Goal: Task Accomplishment & Management: Manage account settings

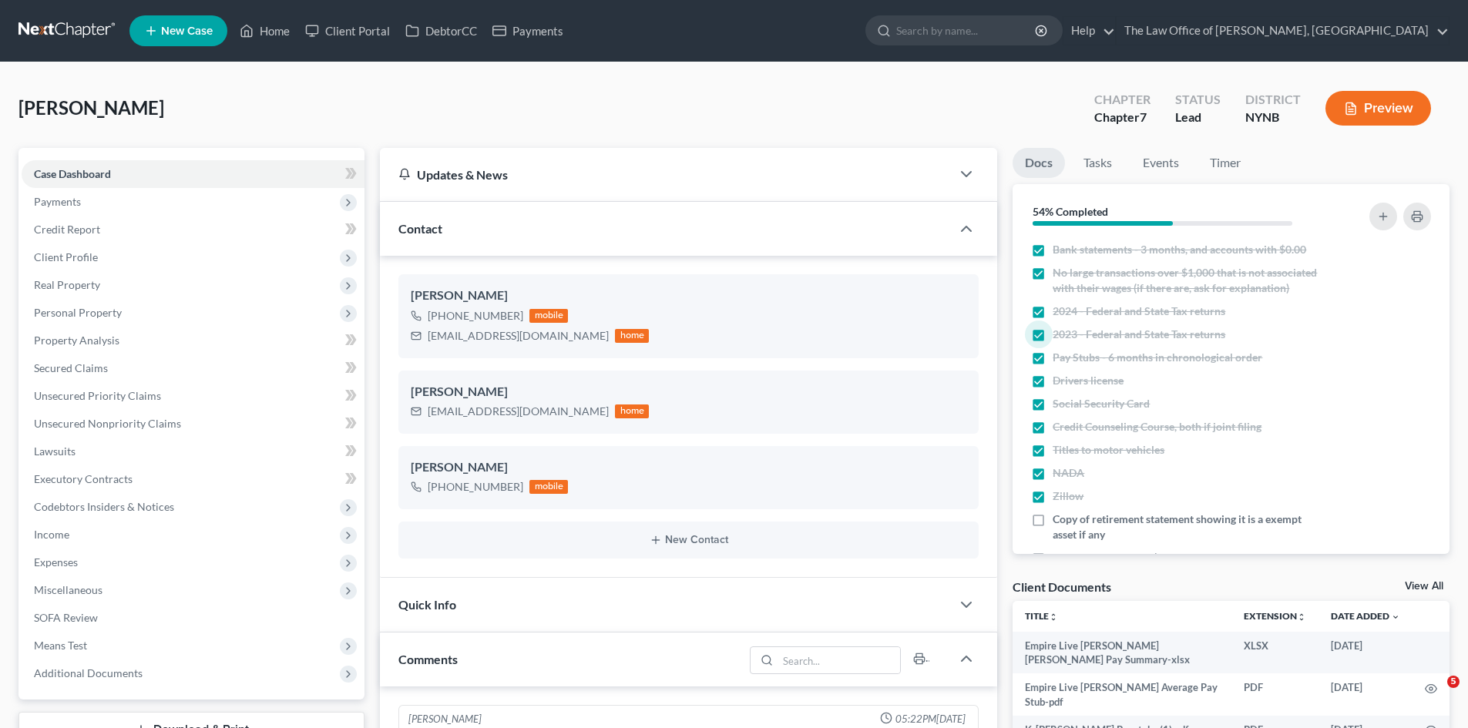
select select "0"
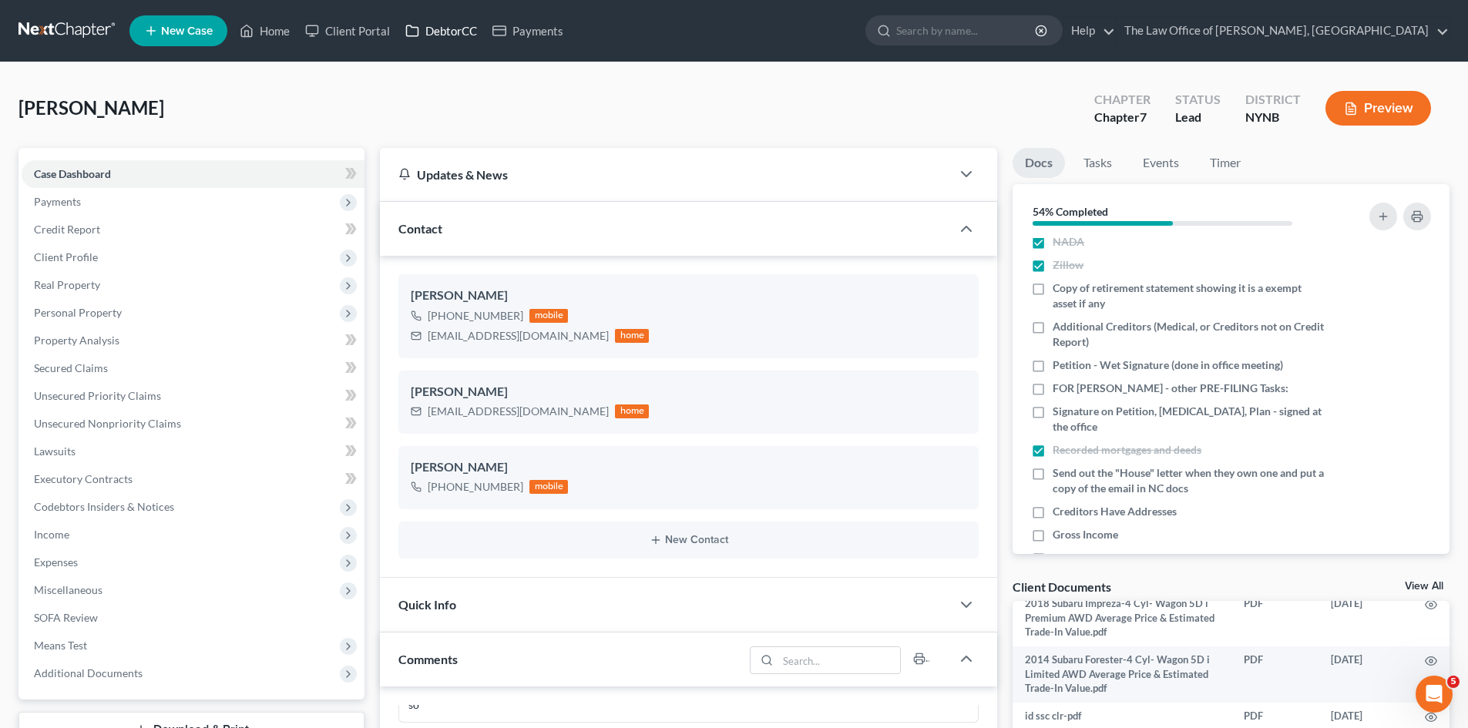
click at [443, 22] on link "DebtorCC" at bounding box center [441, 31] width 87 height 28
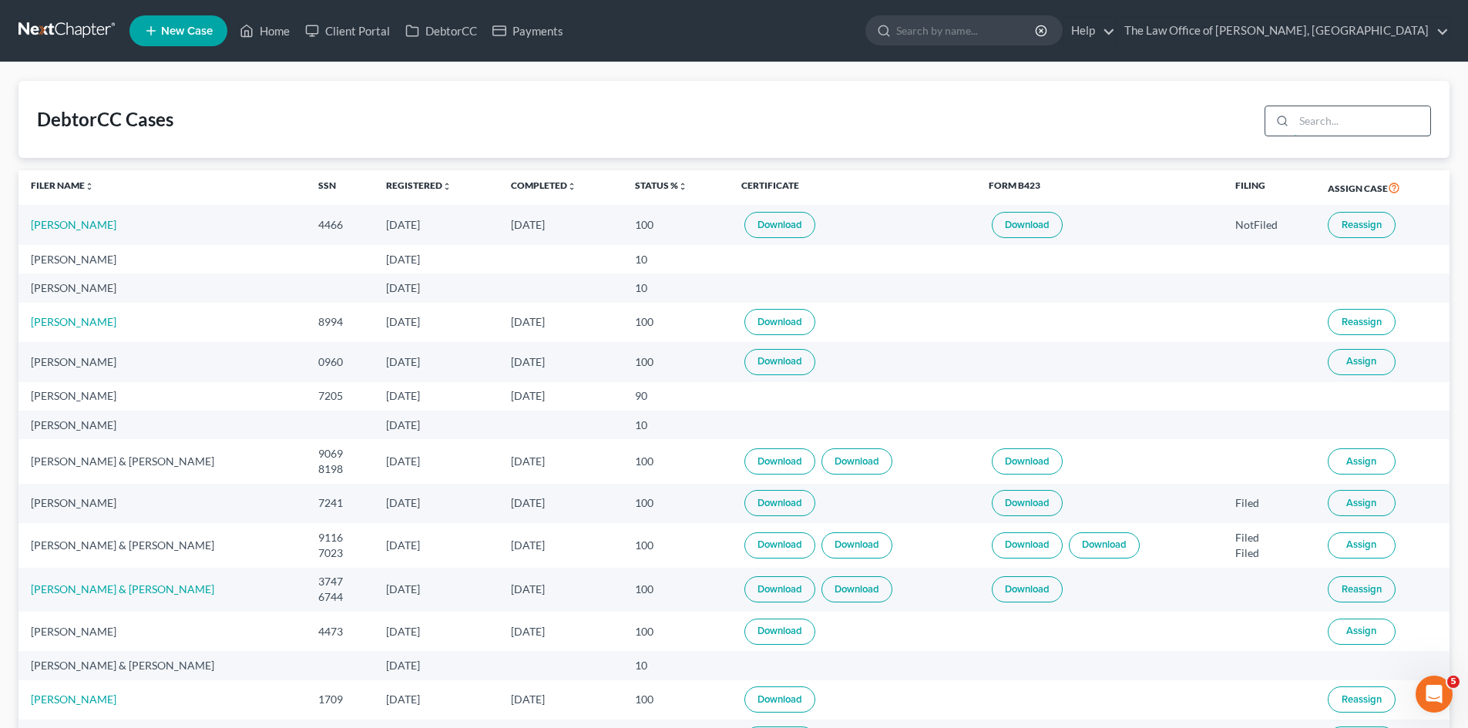
click at [1346, 123] on input "search" at bounding box center [1362, 120] width 136 height 29
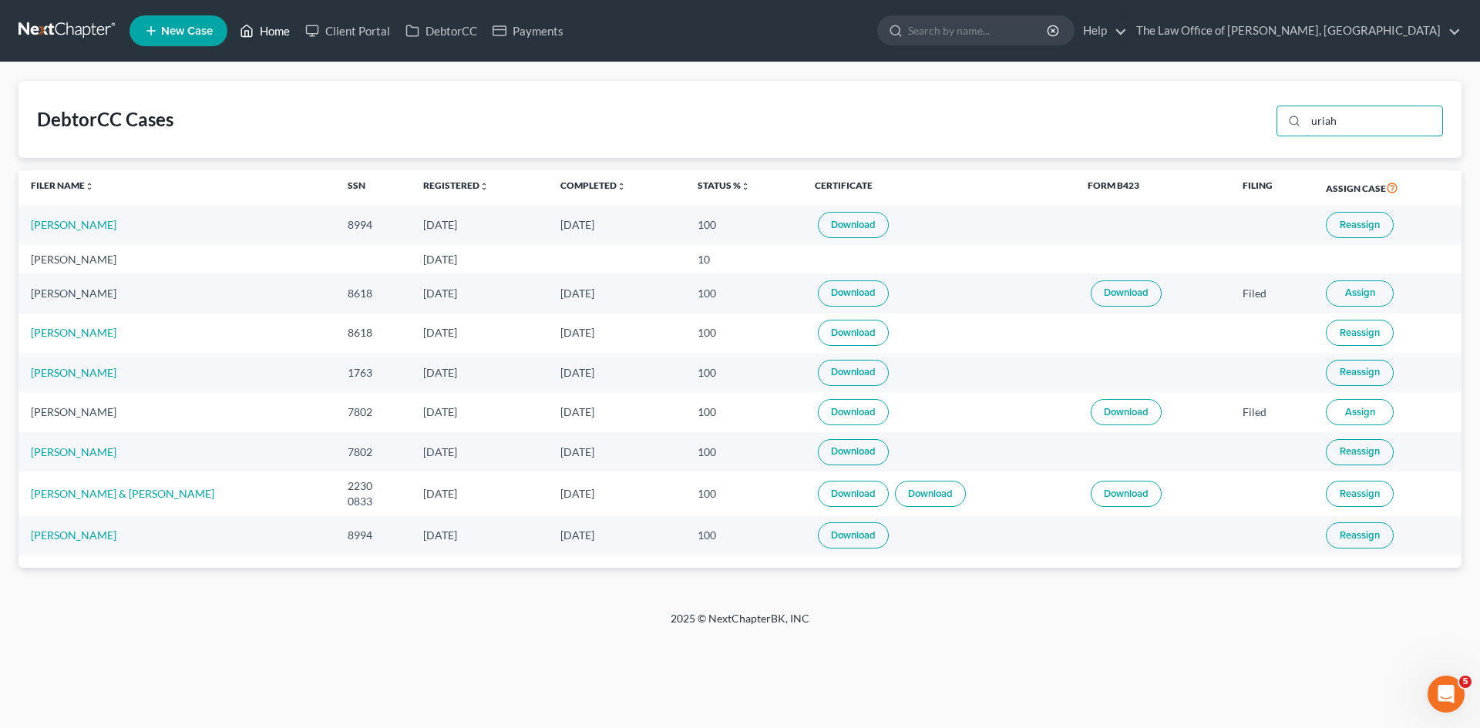
type input "uriah"
click at [264, 35] on link "Home" at bounding box center [265, 31] width 66 height 28
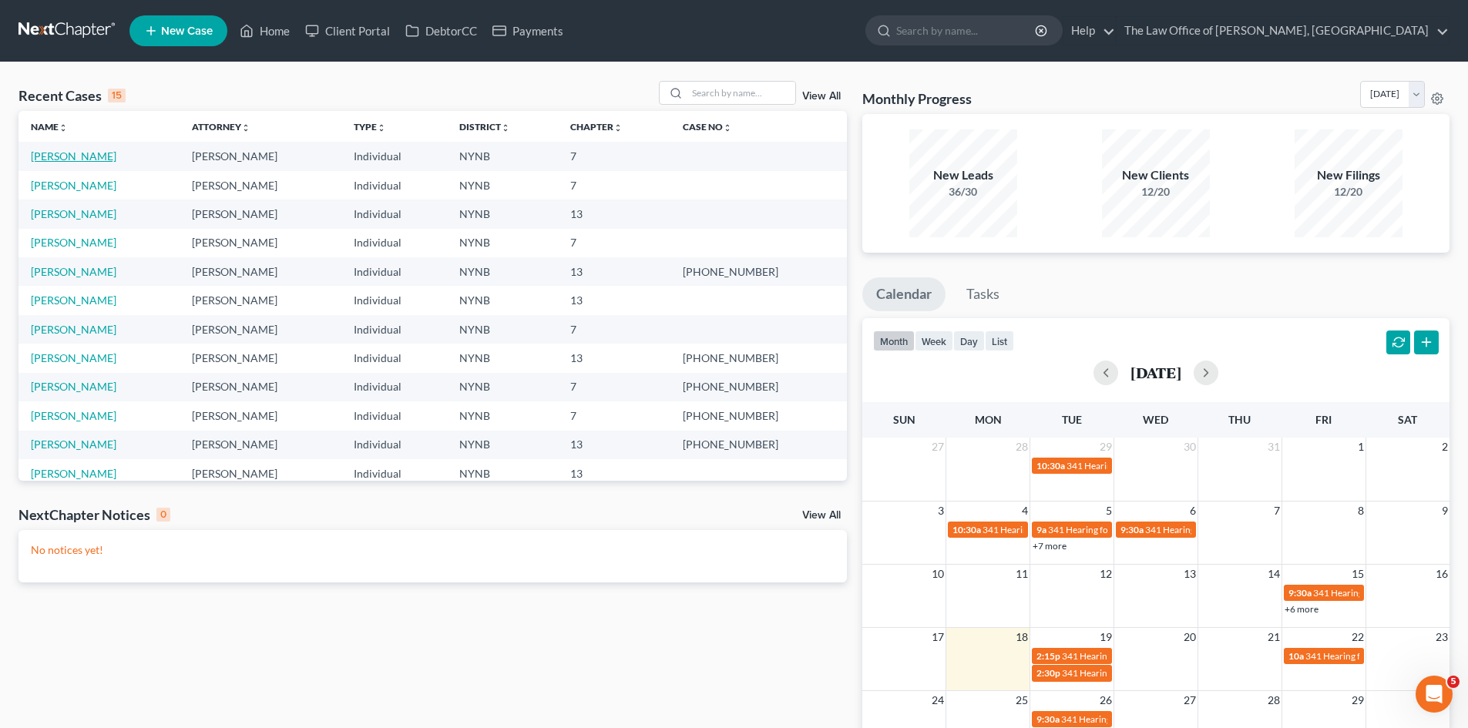
click at [52, 160] on link "[PERSON_NAME]" at bounding box center [74, 156] width 86 height 13
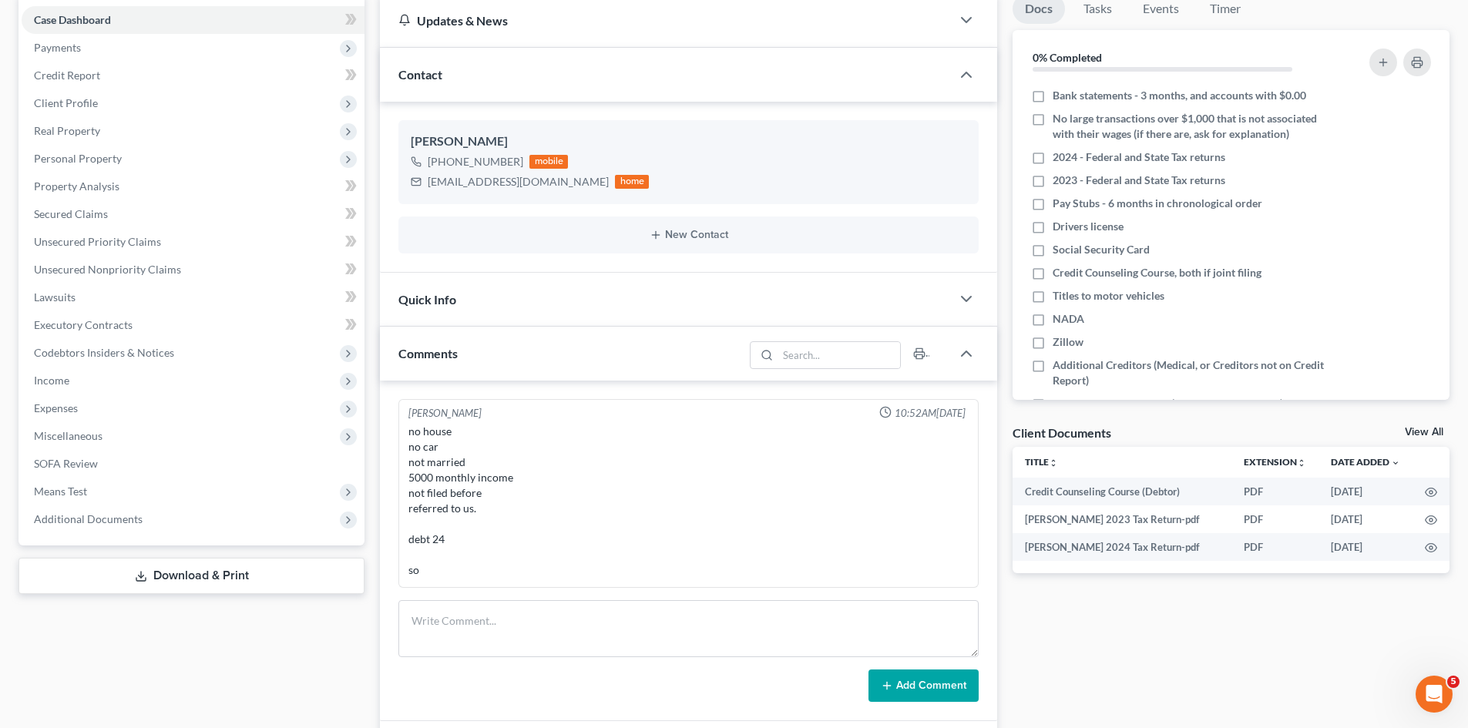
scroll to position [700, 0]
click at [113, 513] on span "Additional Documents" at bounding box center [88, 519] width 109 height 13
click at [146, 562] on link "Client Document Storage" at bounding box center [208, 575] width 312 height 28
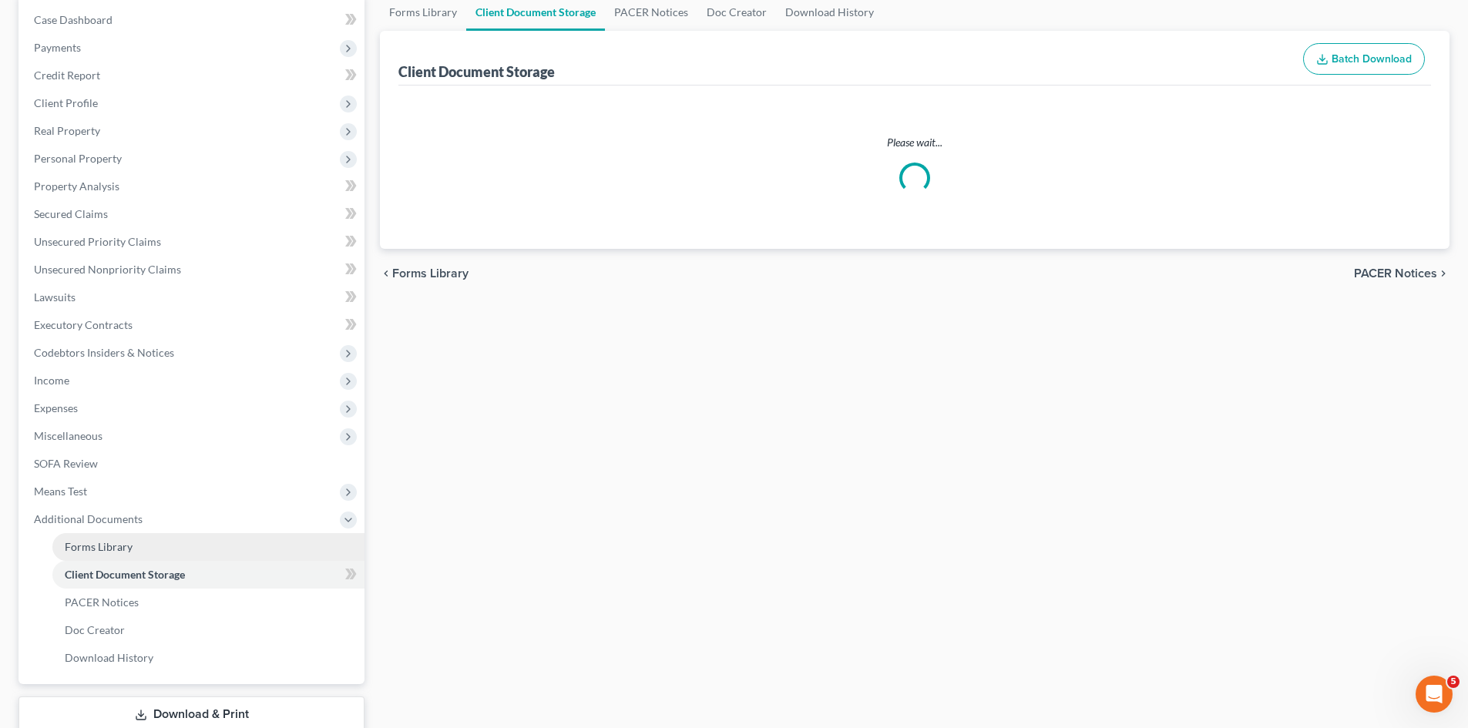
select select "1"
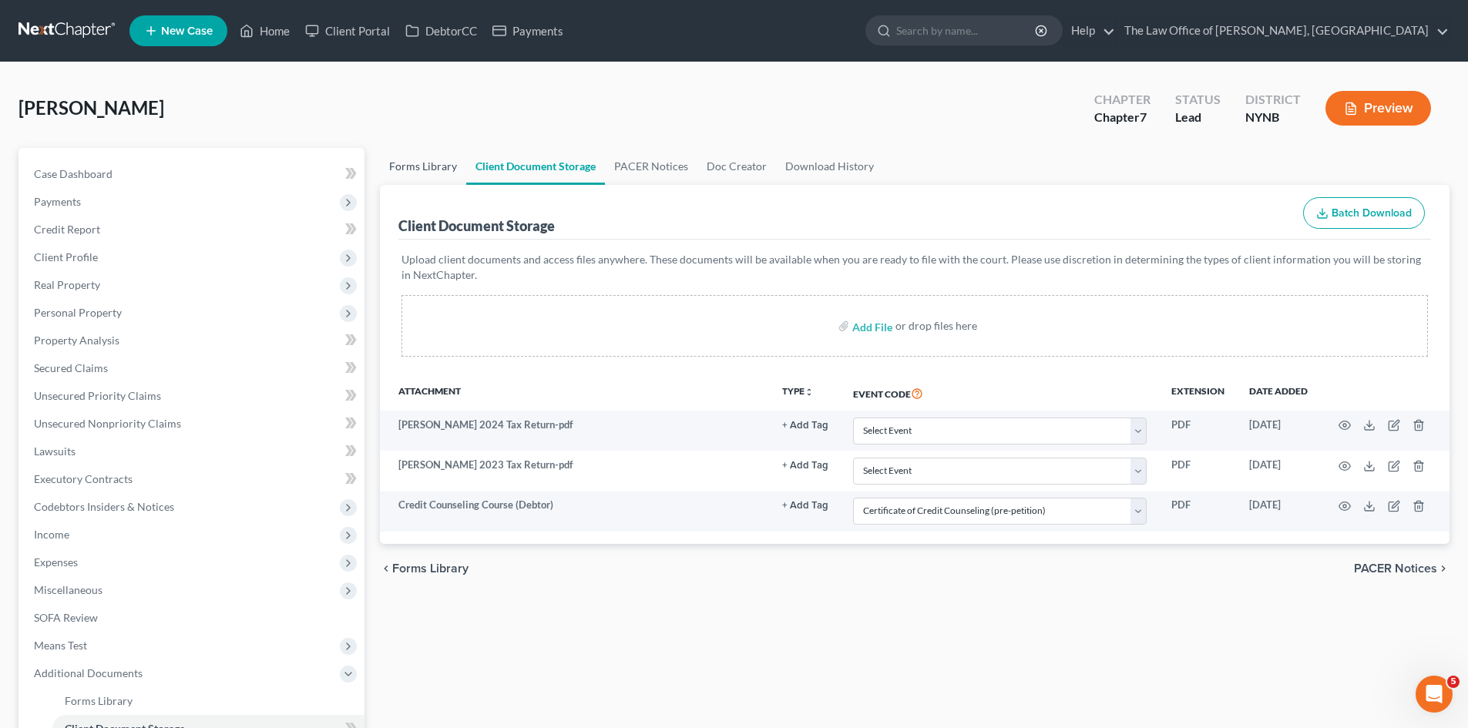
click at [410, 169] on link "Forms Library" at bounding box center [423, 166] width 86 height 37
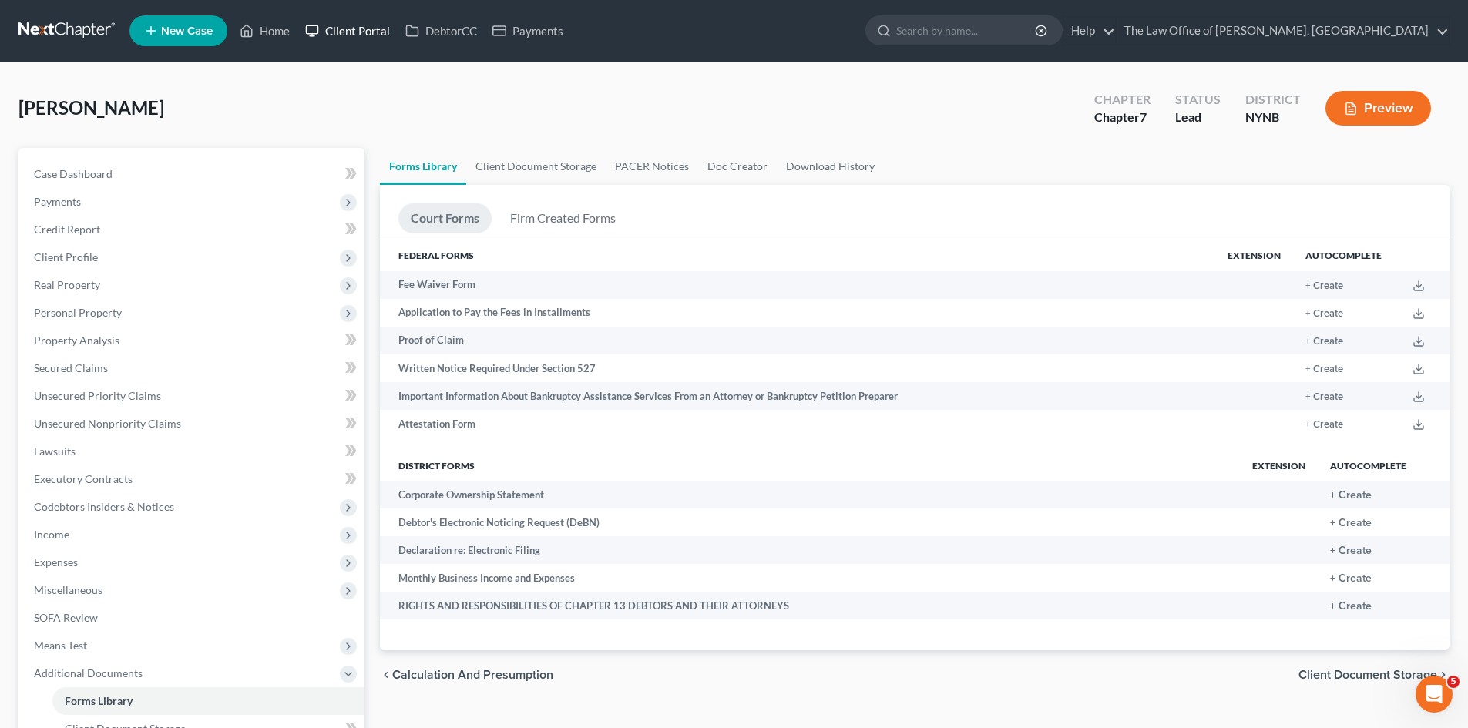
click at [331, 32] on link "Client Portal" at bounding box center [347, 31] width 100 height 28
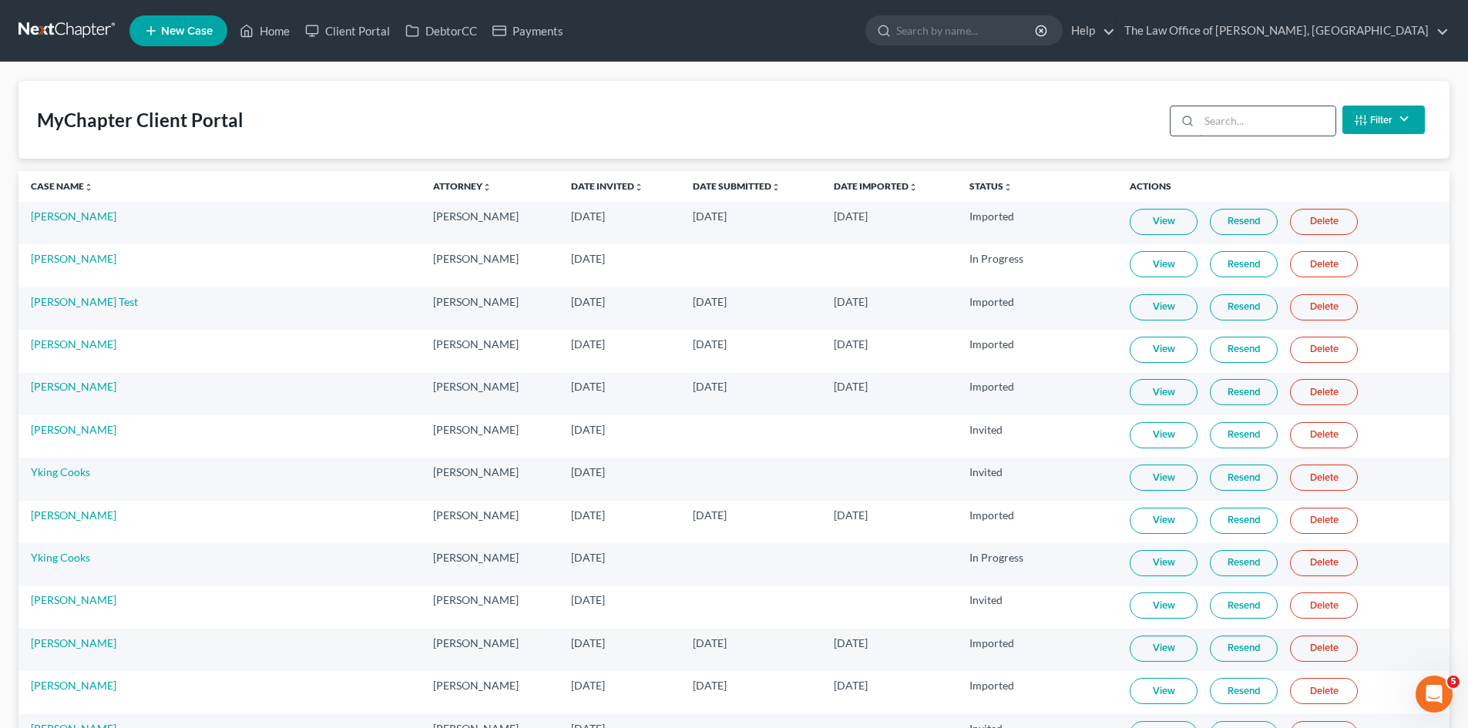
click at [1236, 125] on input "search" at bounding box center [1267, 120] width 136 height 29
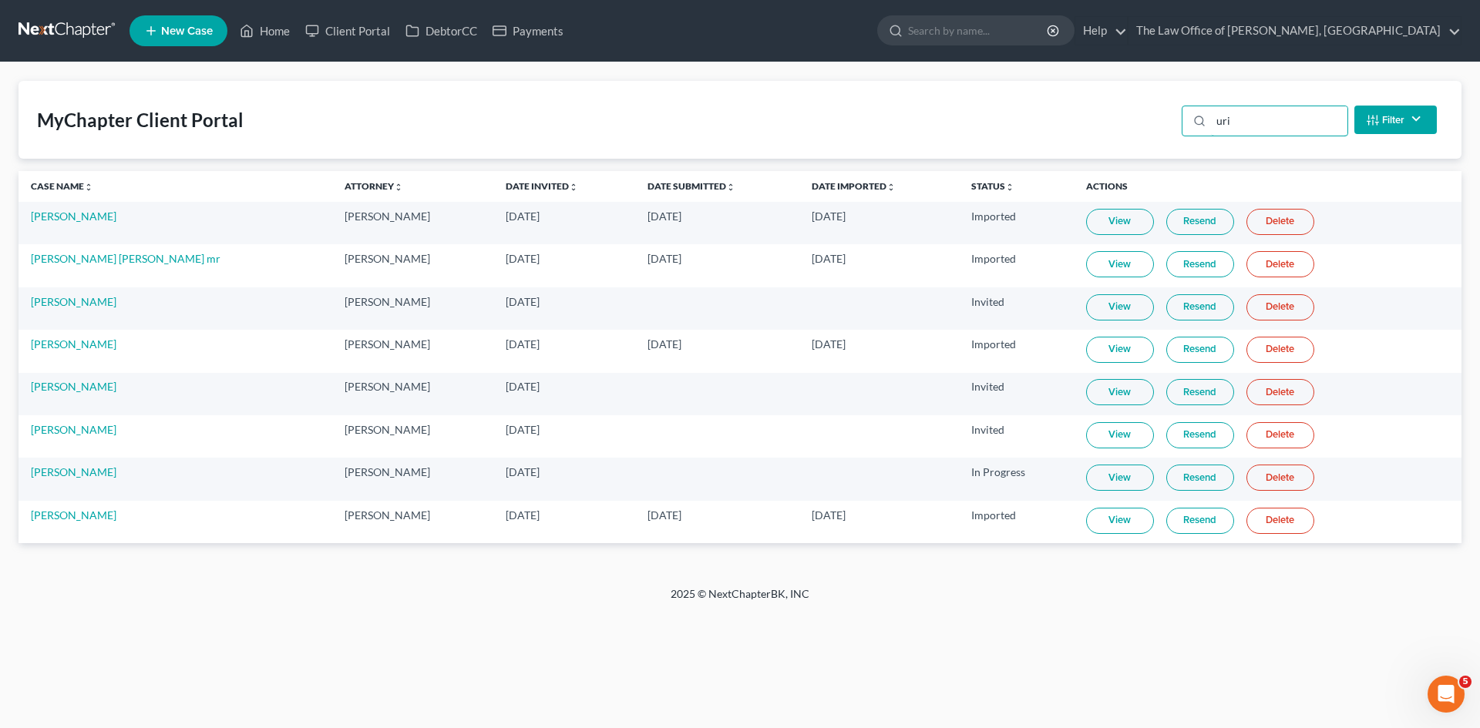
type input "uri"
click at [1091, 516] on link "View" at bounding box center [1120, 521] width 68 height 26
click at [267, 32] on link "Home" at bounding box center [265, 31] width 66 height 28
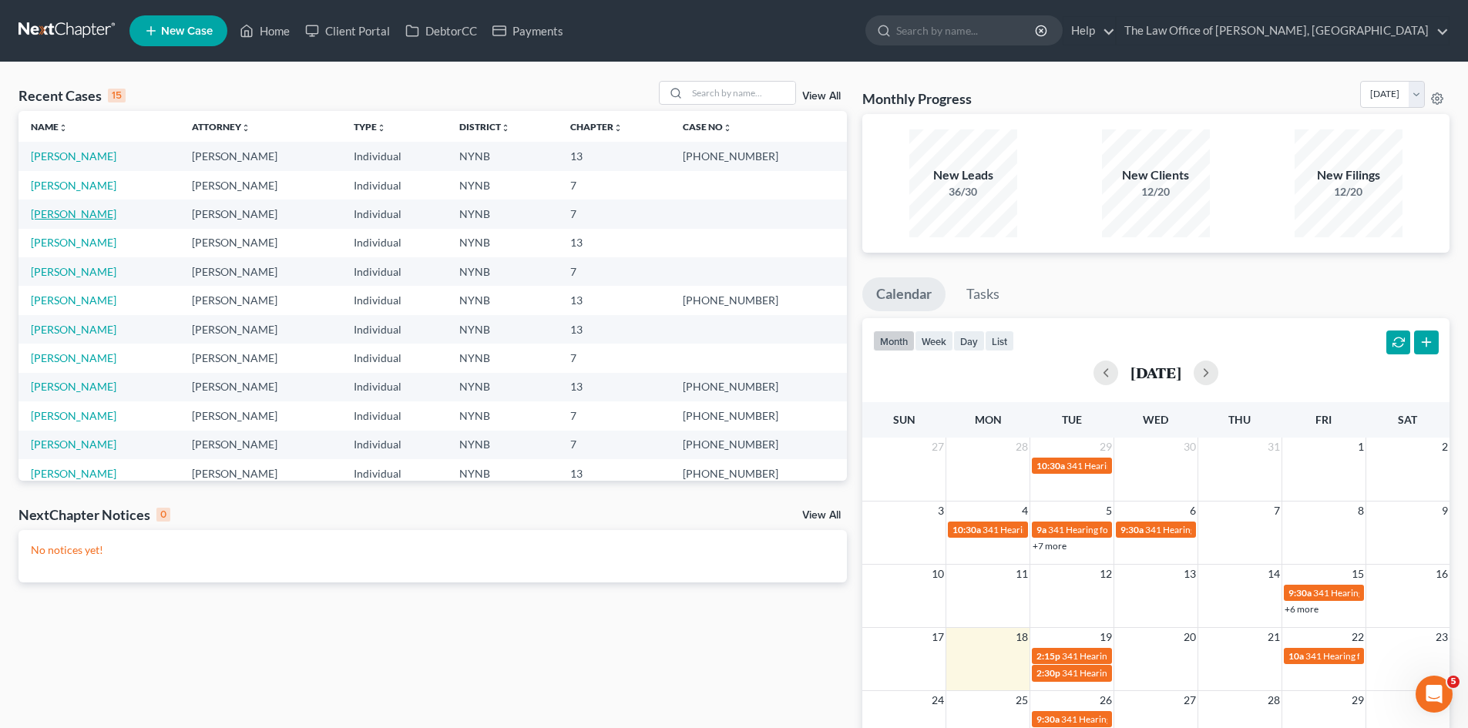
click at [86, 210] on link "[PERSON_NAME]" at bounding box center [74, 213] width 86 height 13
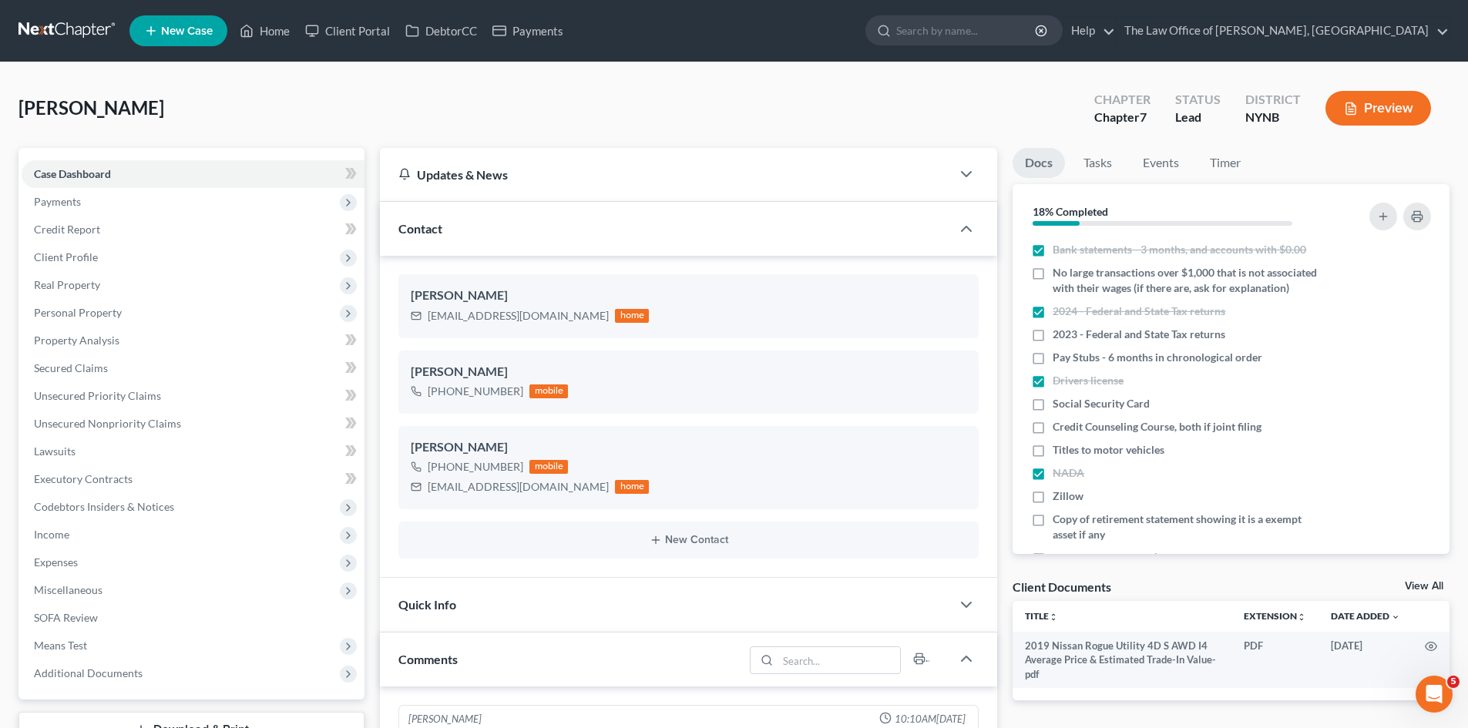
scroll to position [85, 0]
click at [1435, 581] on link "View All" at bounding box center [1424, 586] width 39 height 11
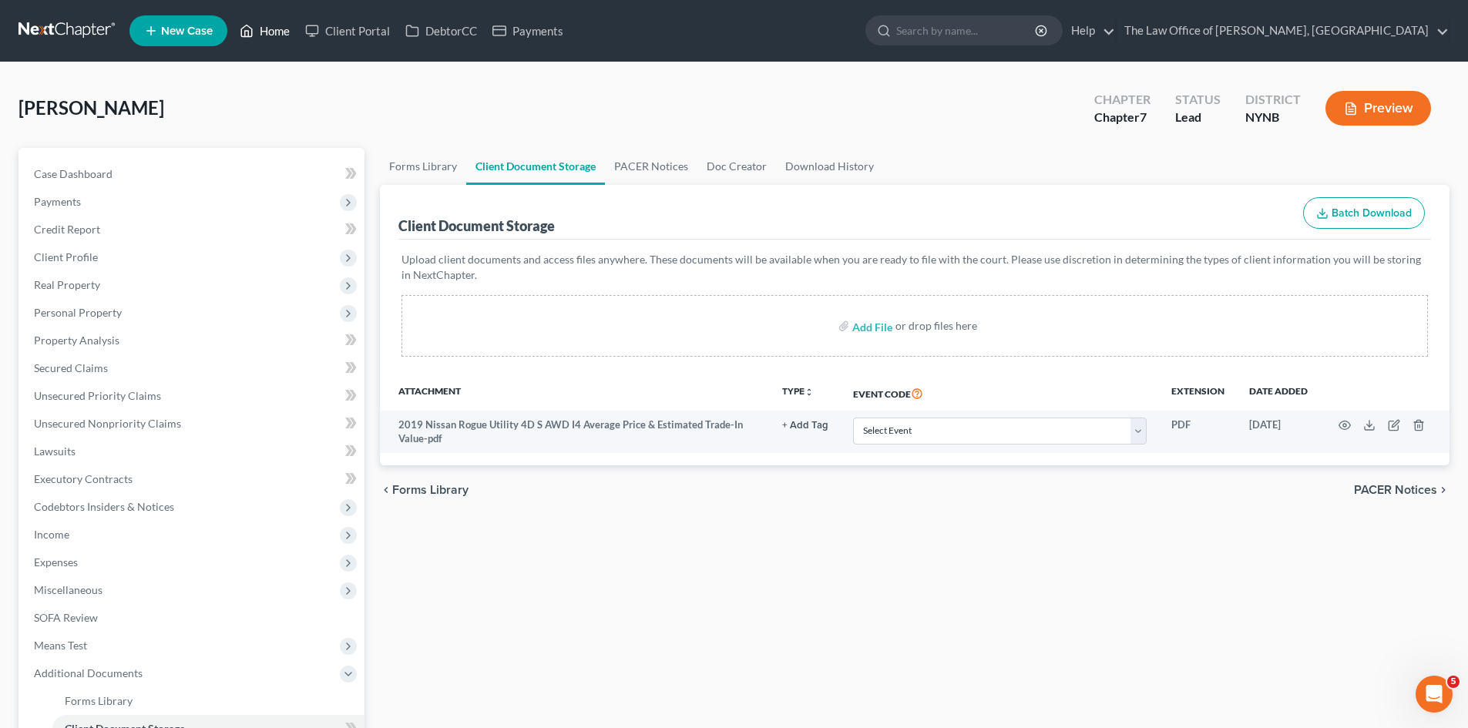
click at [281, 32] on link "Home" at bounding box center [265, 31] width 66 height 28
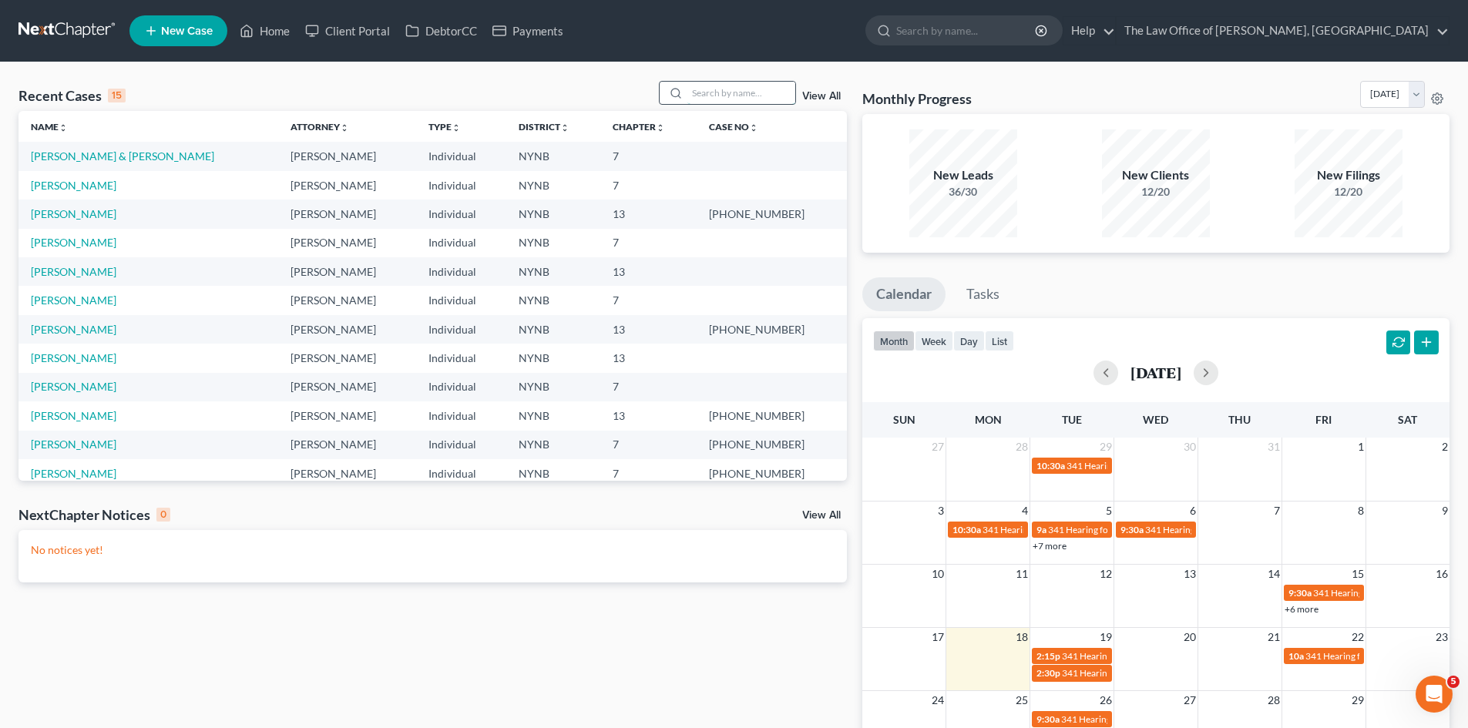
click at [697, 97] on input "search" at bounding box center [741, 93] width 108 height 22
type input "kahlon"
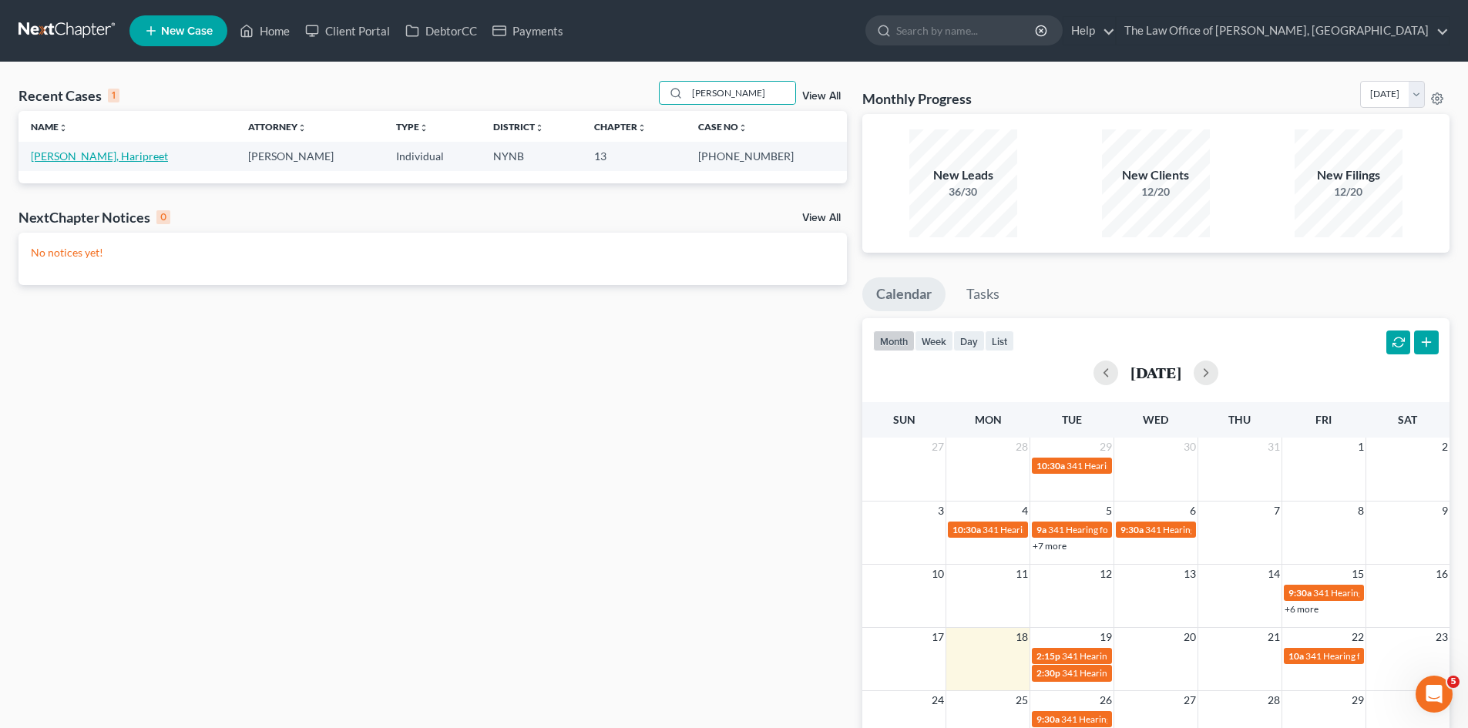
click at [83, 157] on link "[PERSON_NAME], Haripreet" at bounding box center [99, 156] width 137 height 13
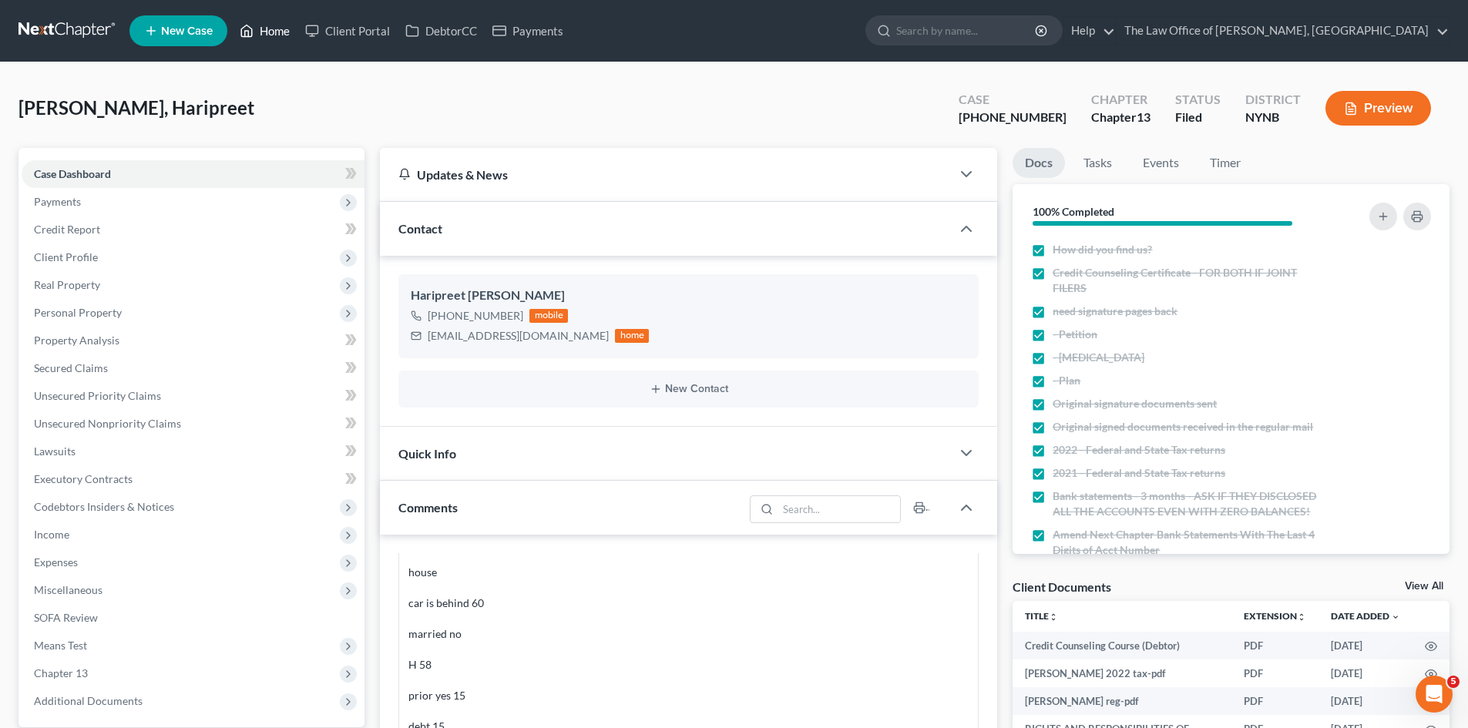
click at [280, 30] on link "Home" at bounding box center [265, 31] width 66 height 28
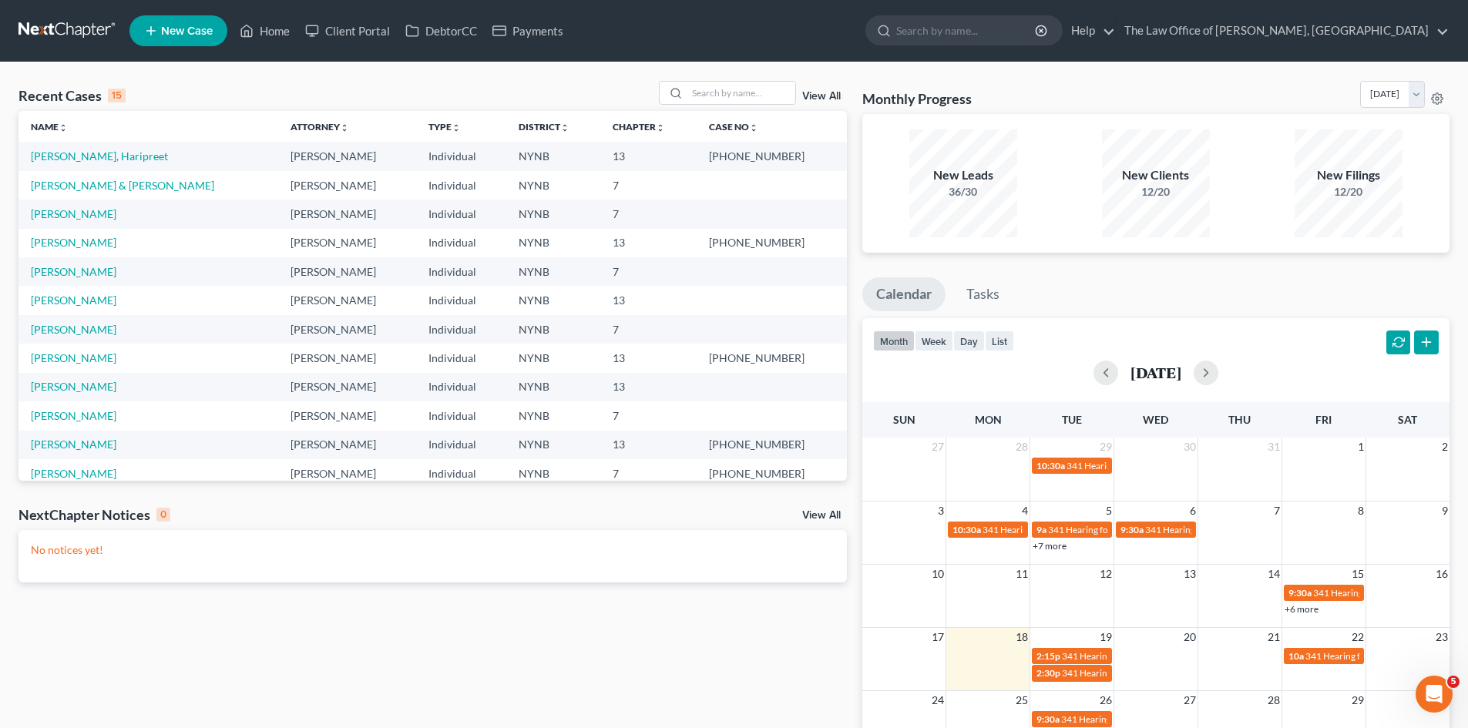
click at [48, 149] on td "[PERSON_NAME], Haripreet" at bounding box center [148, 156] width 260 height 29
click at [67, 150] on link "[PERSON_NAME], Haripreet" at bounding box center [99, 156] width 137 height 13
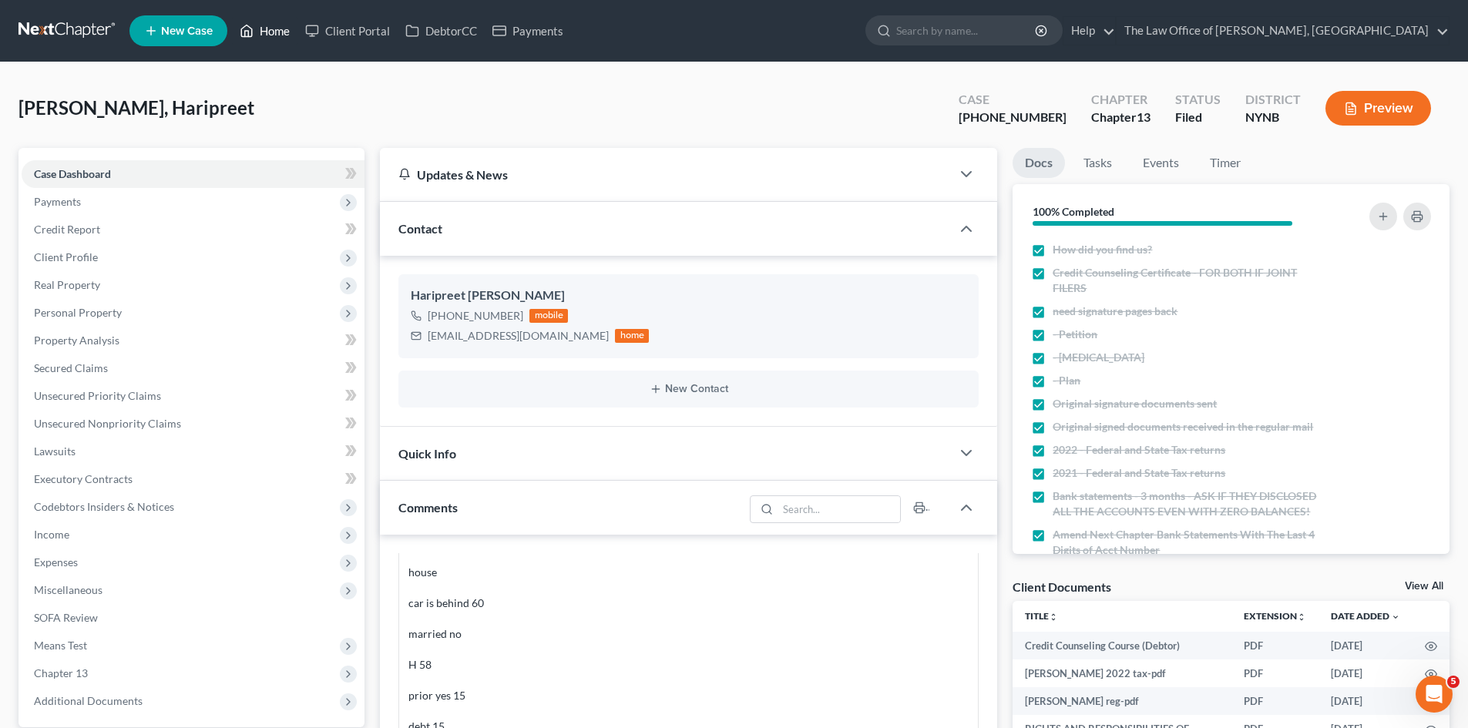
click at [255, 29] on link "Home" at bounding box center [265, 31] width 66 height 28
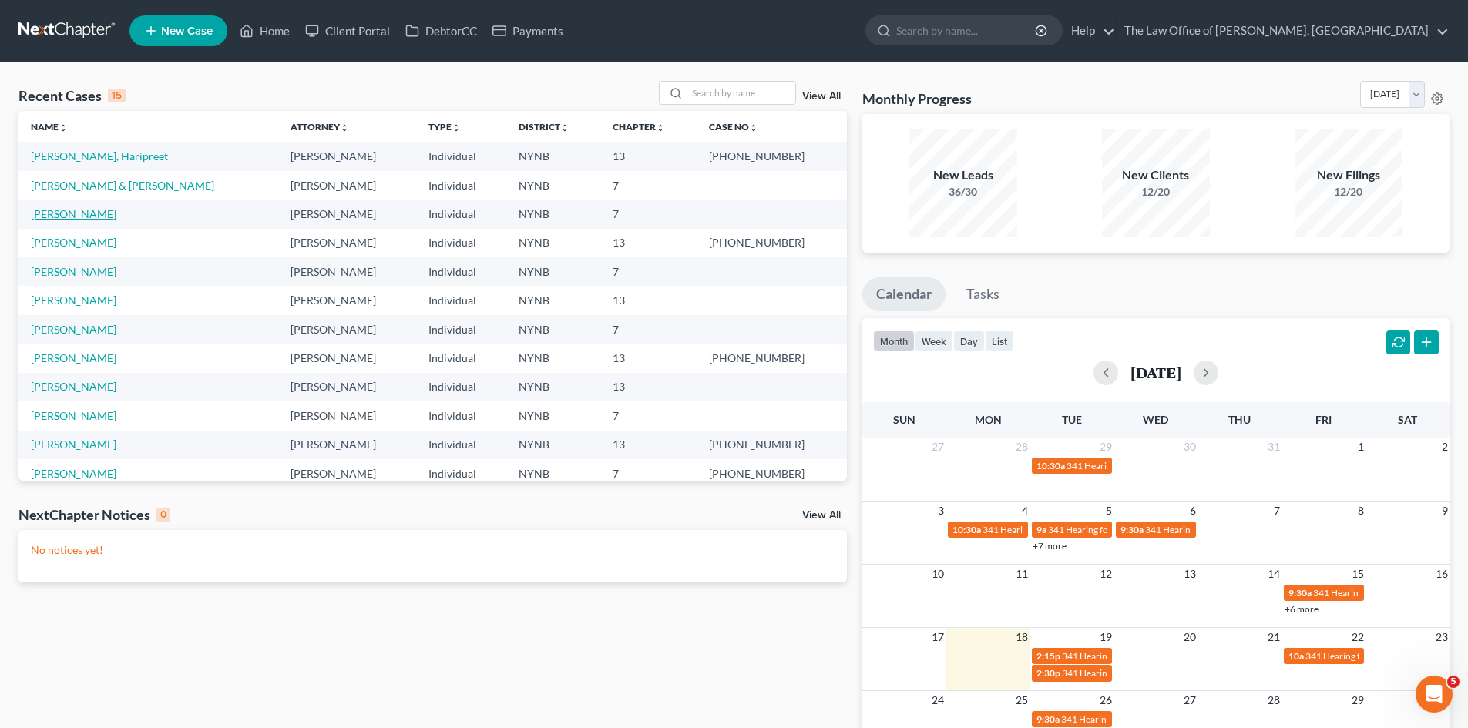
click at [94, 210] on link "[PERSON_NAME]" at bounding box center [74, 213] width 86 height 13
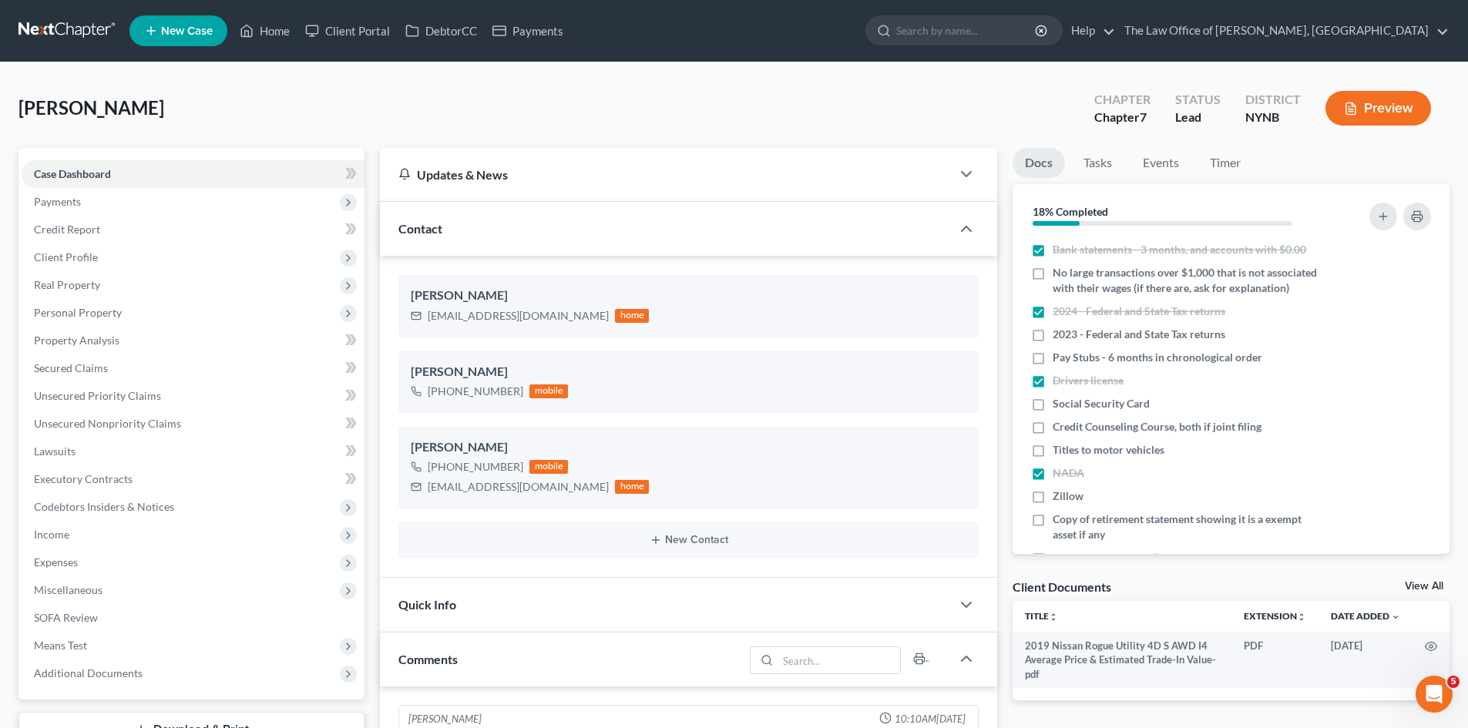
scroll to position [85, 0]
click at [1435, 583] on link "View All" at bounding box center [1424, 586] width 39 height 11
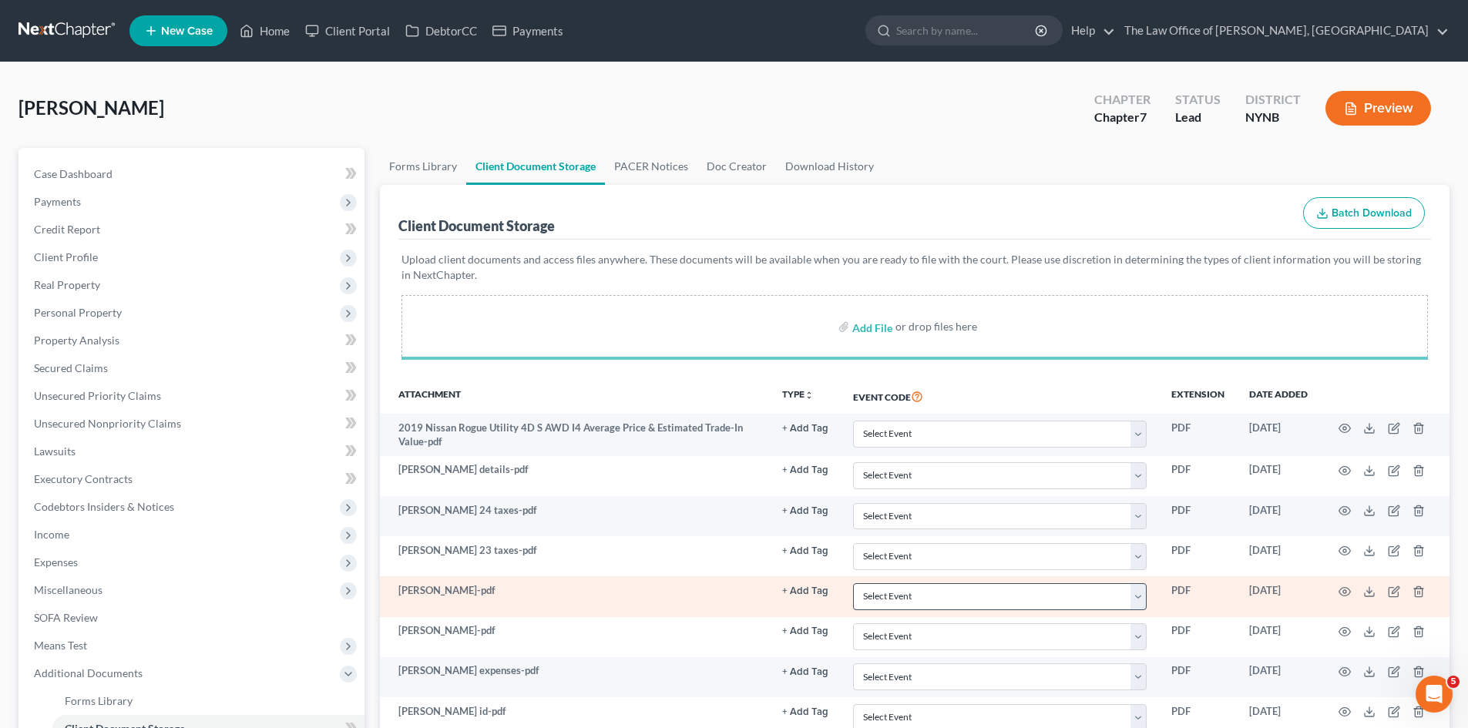
scroll to position [217, 0]
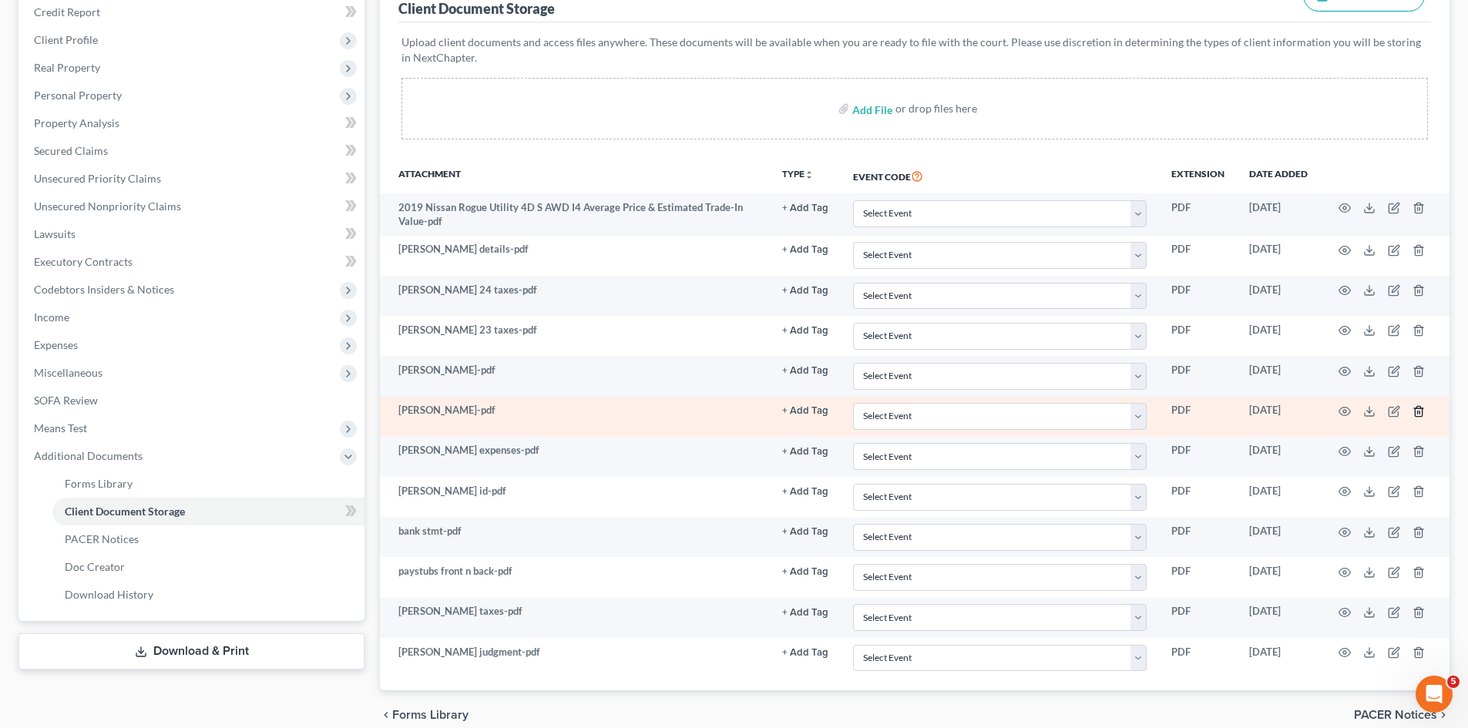
click at [1418, 408] on icon "button" at bounding box center [1419, 411] width 12 height 12
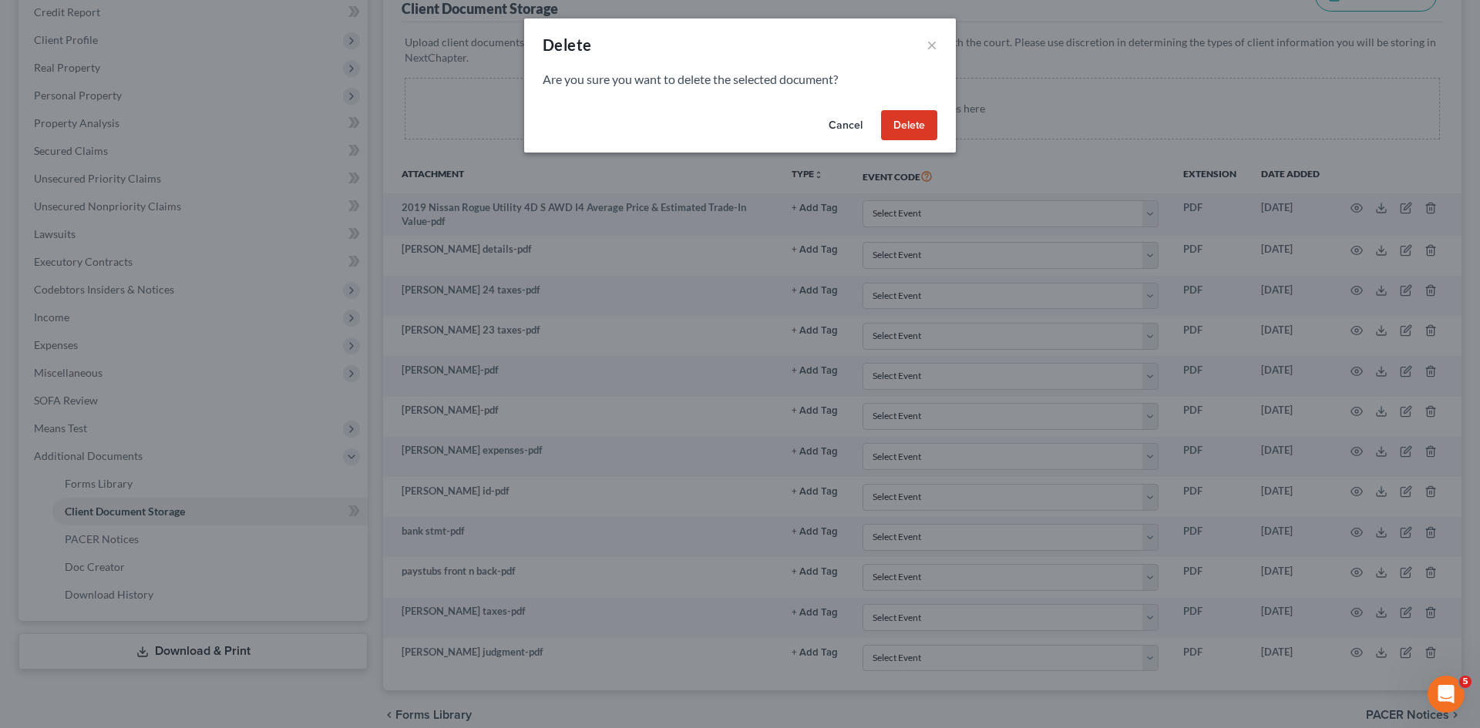
click at [912, 129] on button "Delete" at bounding box center [909, 125] width 56 height 31
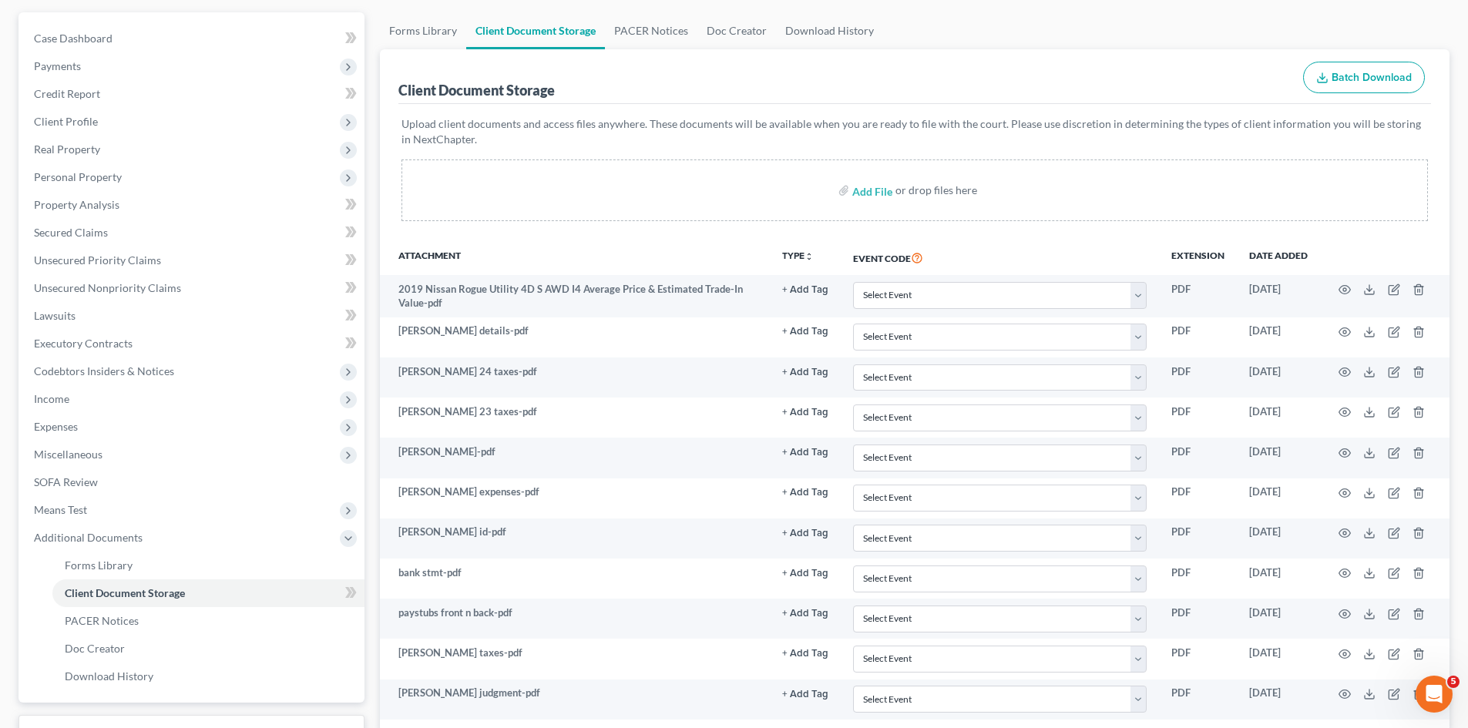
scroll to position [0, 0]
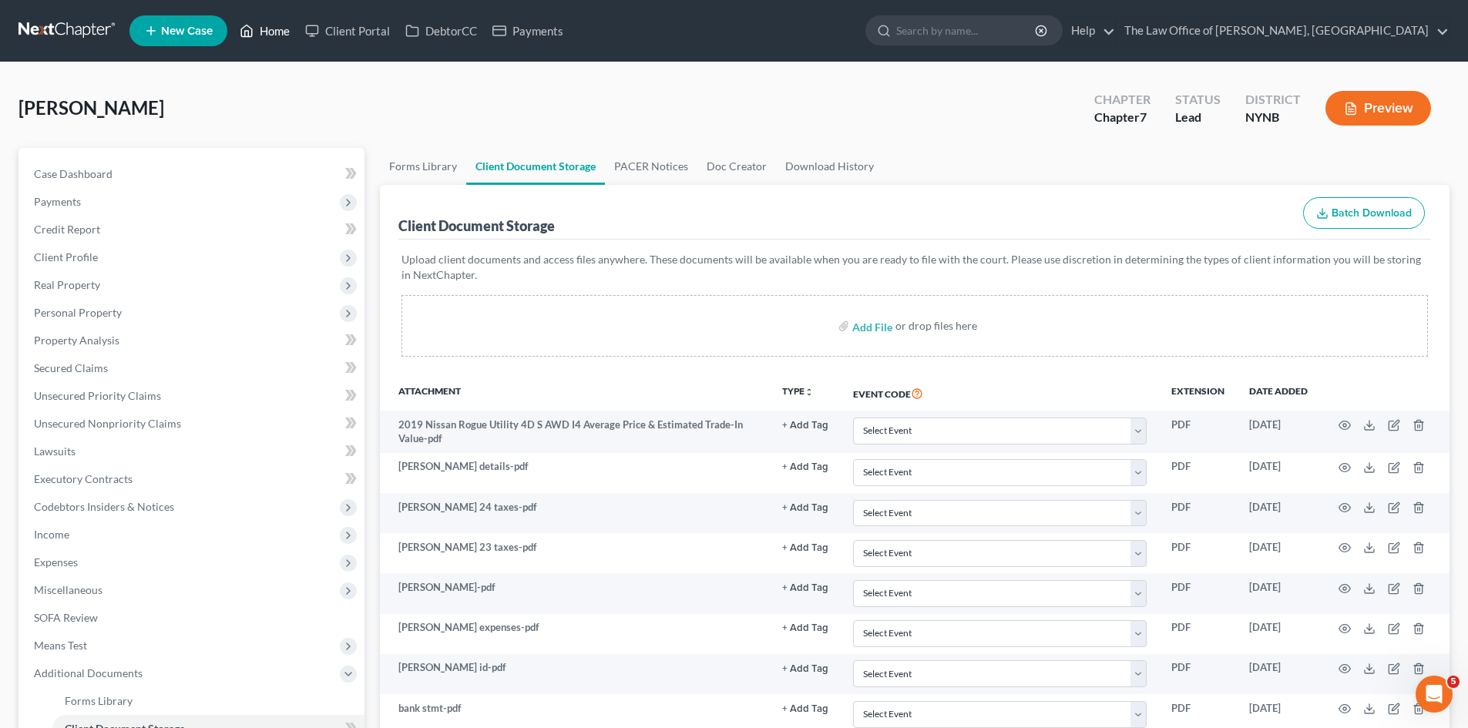
click at [267, 34] on link "Home" at bounding box center [265, 31] width 66 height 28
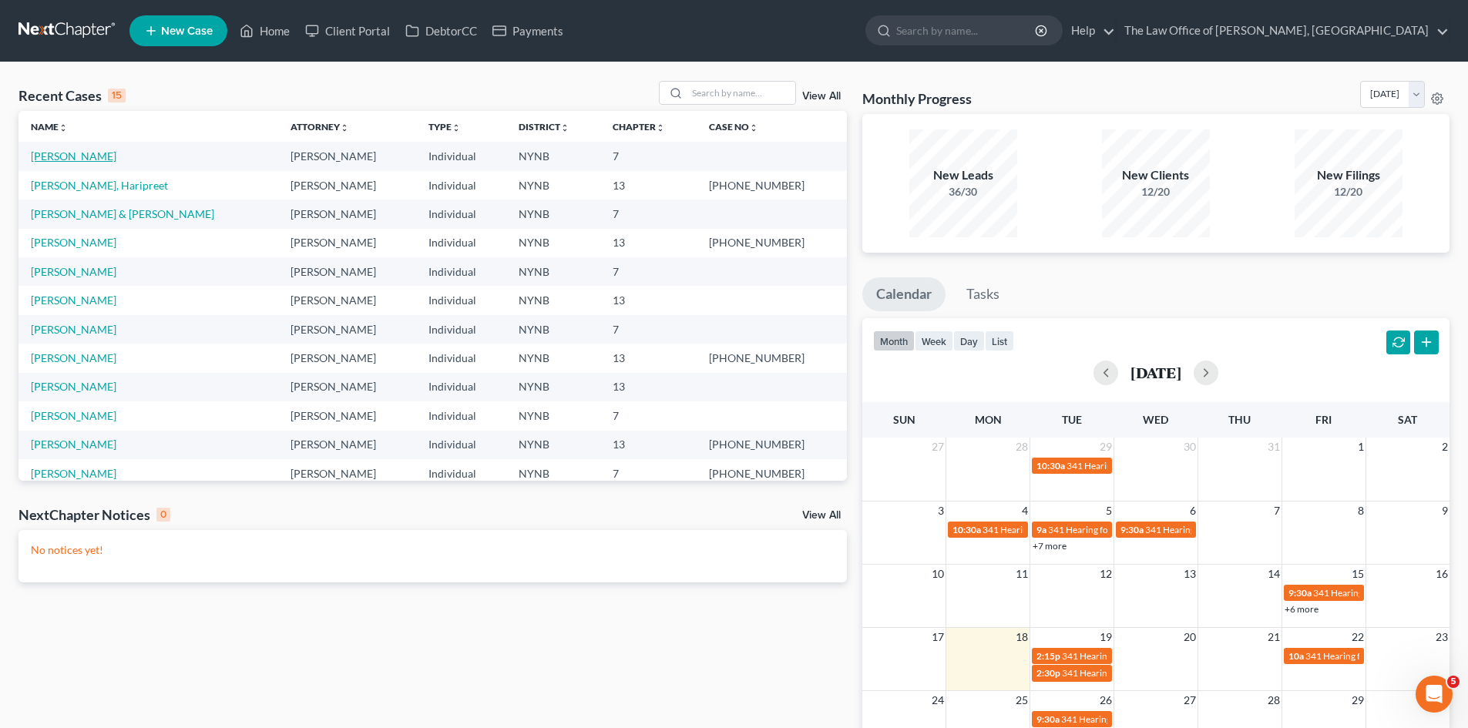
click at [97, 153] on link "[PERSON_NAME]" at bounding box center [74, 156] width 86 height 13
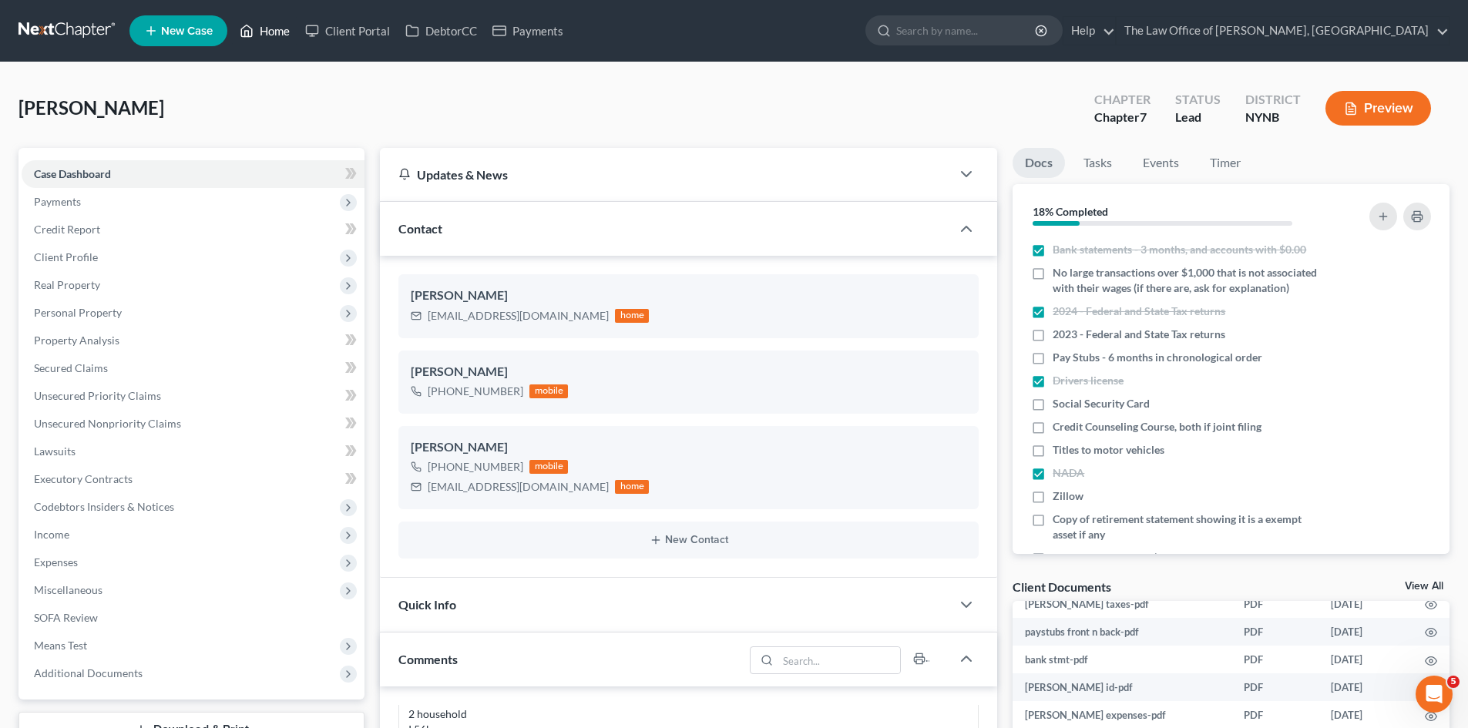
click at [274, 35] on link "Home" at bounding box center [265, 31] width 66 height 28
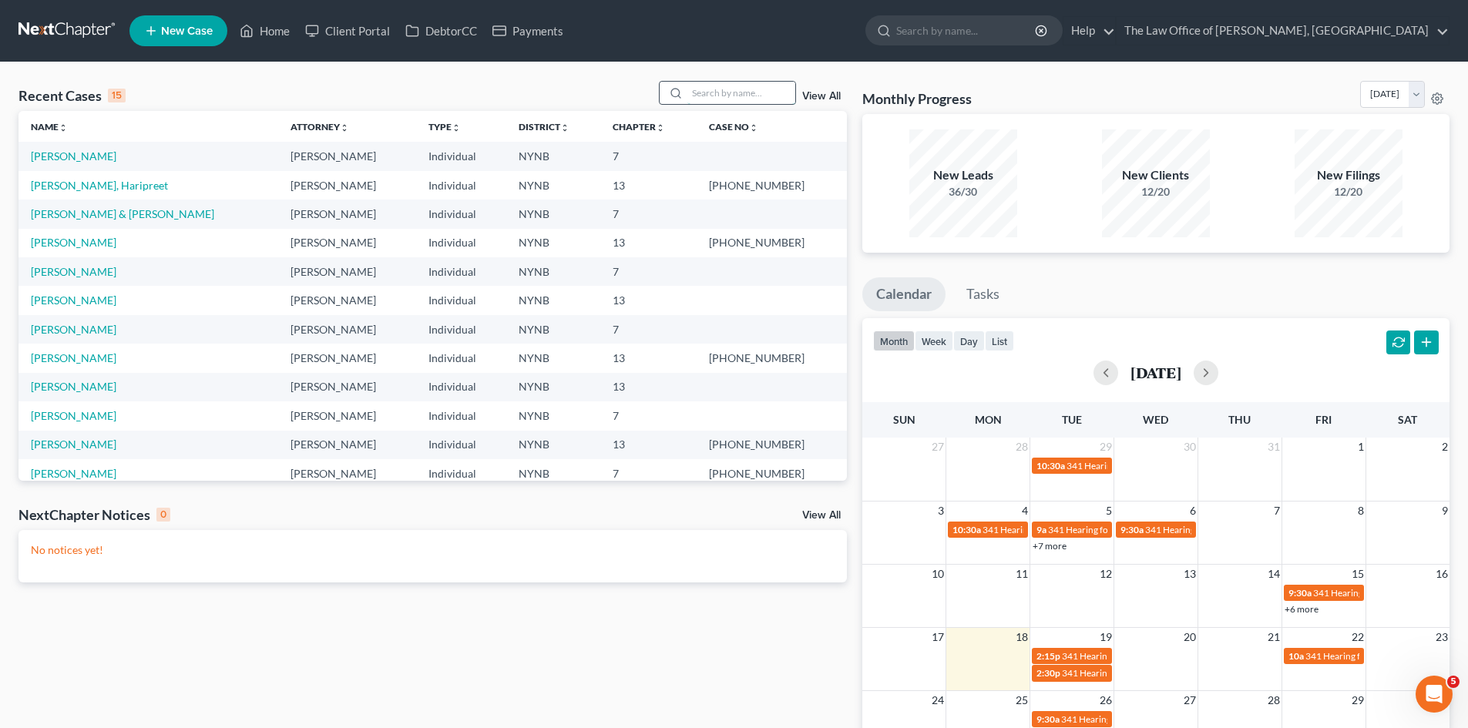
click at [732, 89] on input "search" at bounding box center [741, 93] width 108 height 22
paste input "Lenharvt"
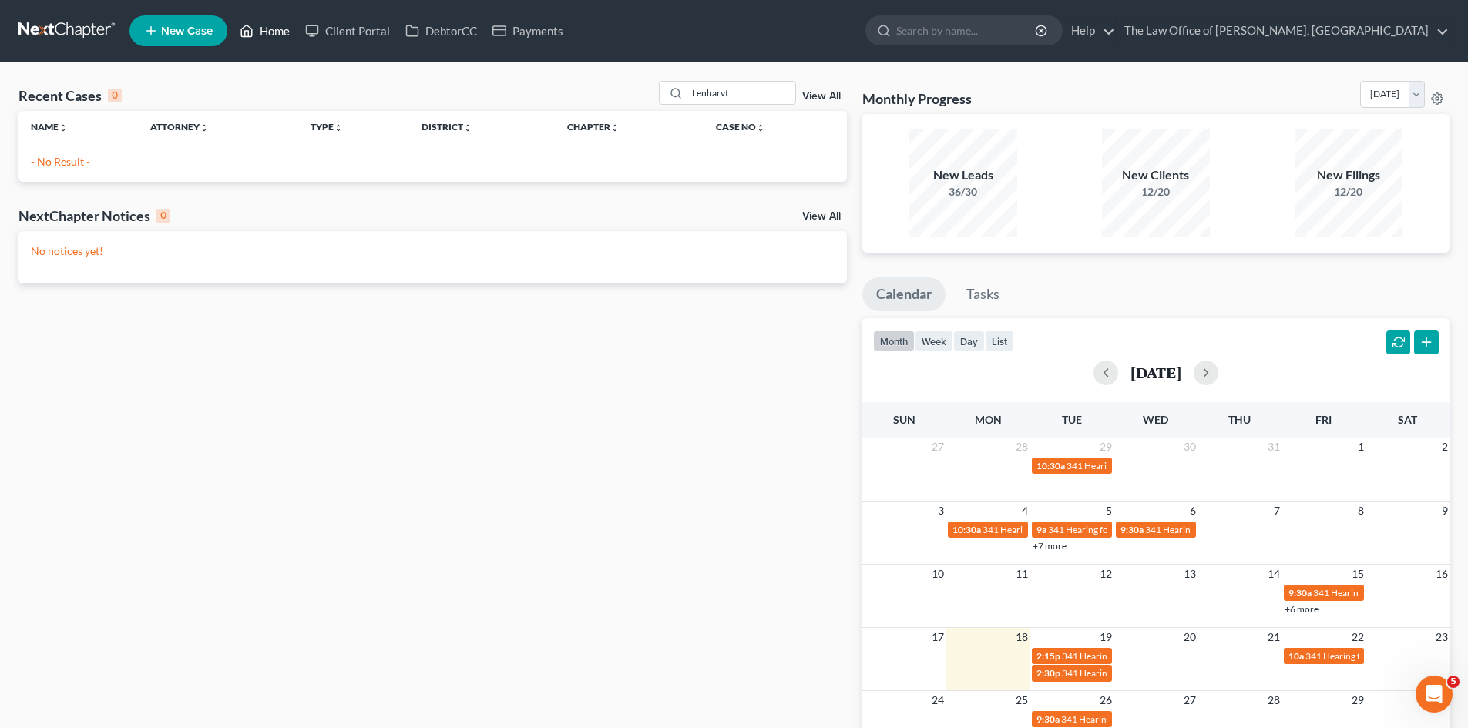
click at [267, 25] on link "Home" at bounding box center [265, 31] width 66 height 28
click at [714, 87] on input "Lenharvt" at bounding box center [741, 93] width 108 height 22
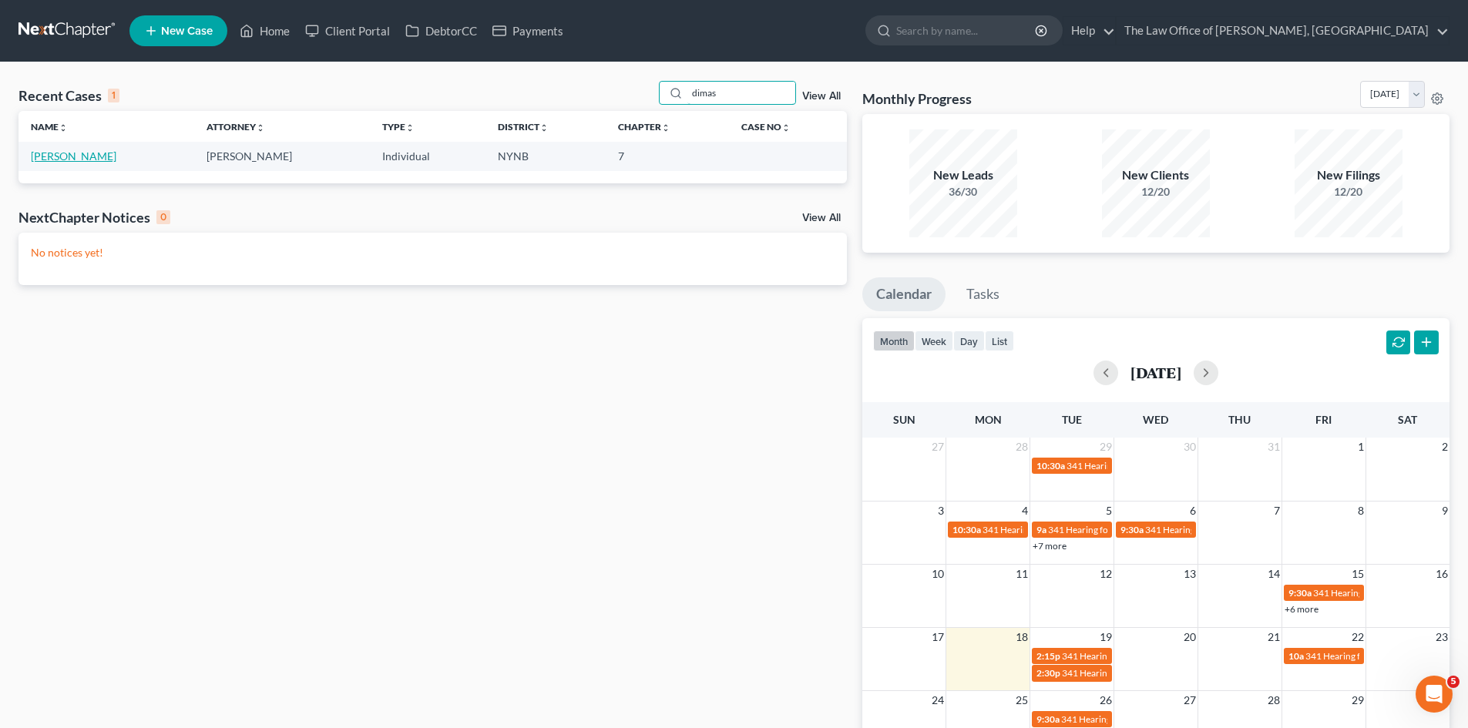
type input "dimas"
click at [84, 155] on link "[PERSON_NAME]" at bounding box center [74, 156] width 86 height 13
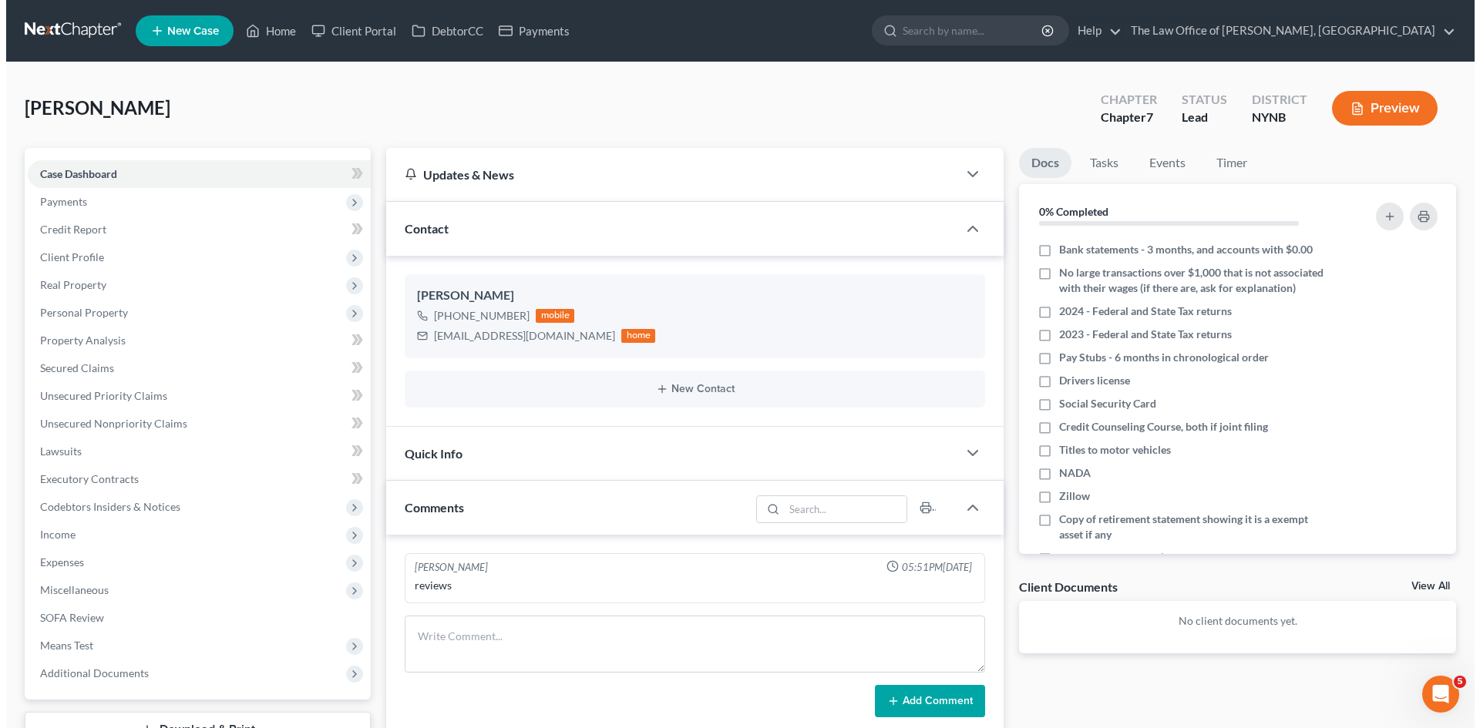
scroll to position [731, 0]
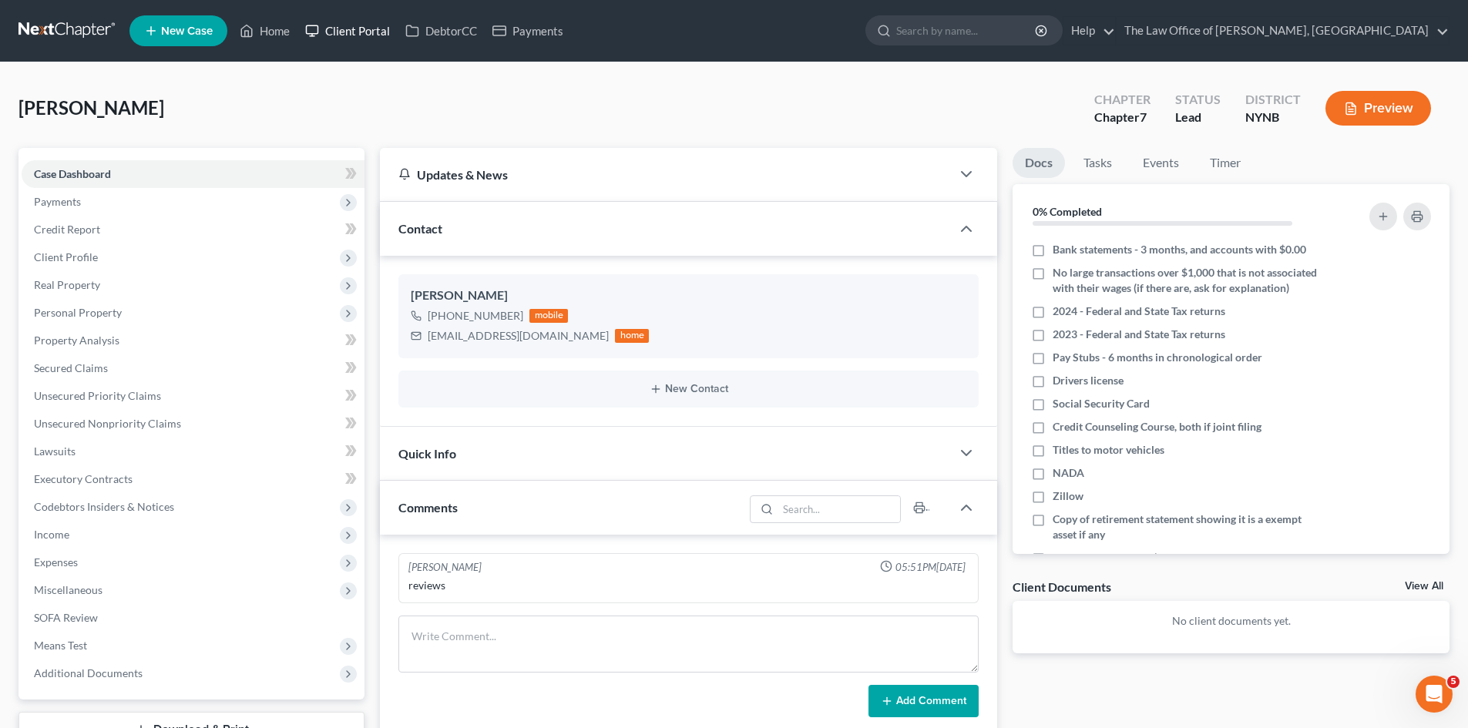
click at [348, 27] on link "Client Portal" at bounding box center [347, 31] width 100 height 28
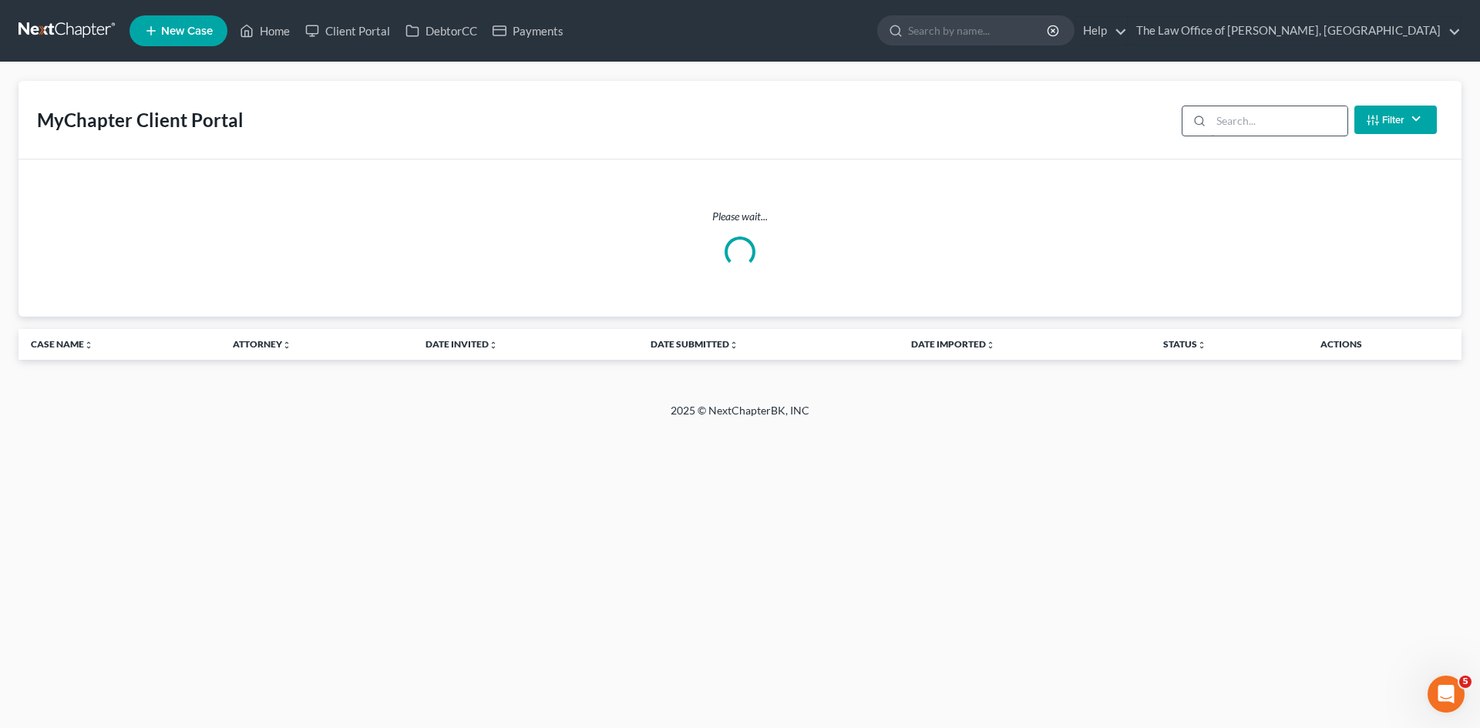
click at [1280, 123] on input "search" at bounding box center [1279, 120] width 136 height 29
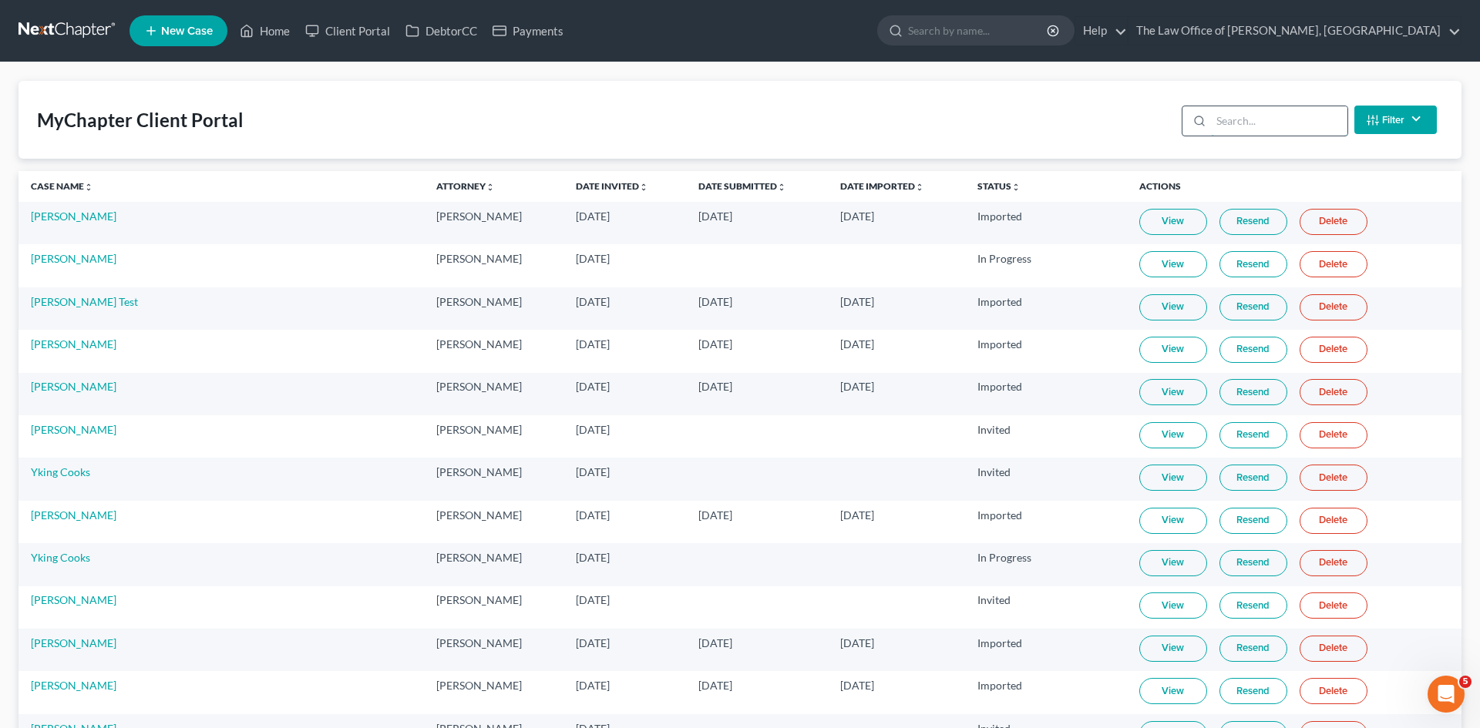
click at [1277, 123] on input "search" at bounding box center [1279, 120] width 136 height 29
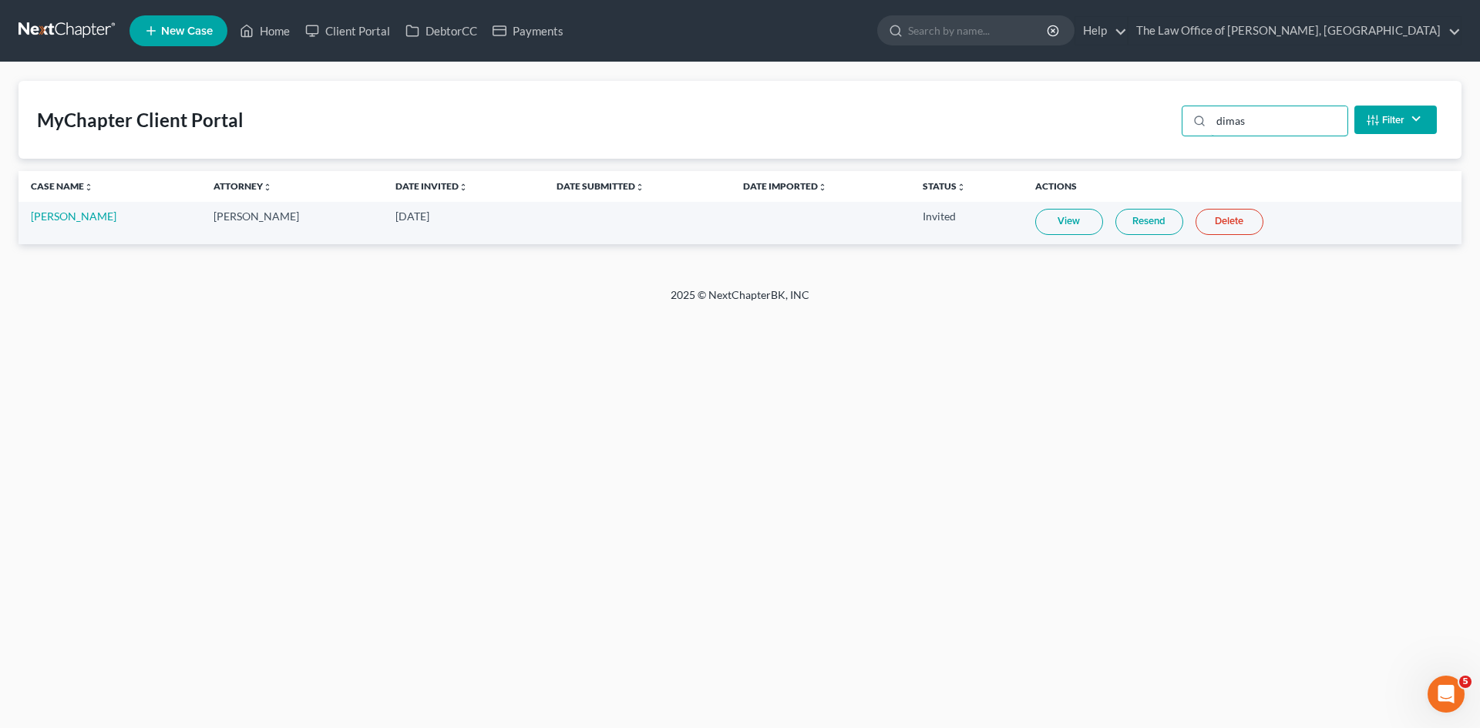
type input "dimas"
click at [1087, 225] on link "View" at bounding box center [1069, 222] width 68 height 26
click at [423, 19] on link "DebtorCC" at bounding box center [441, 31] width 87 height 28
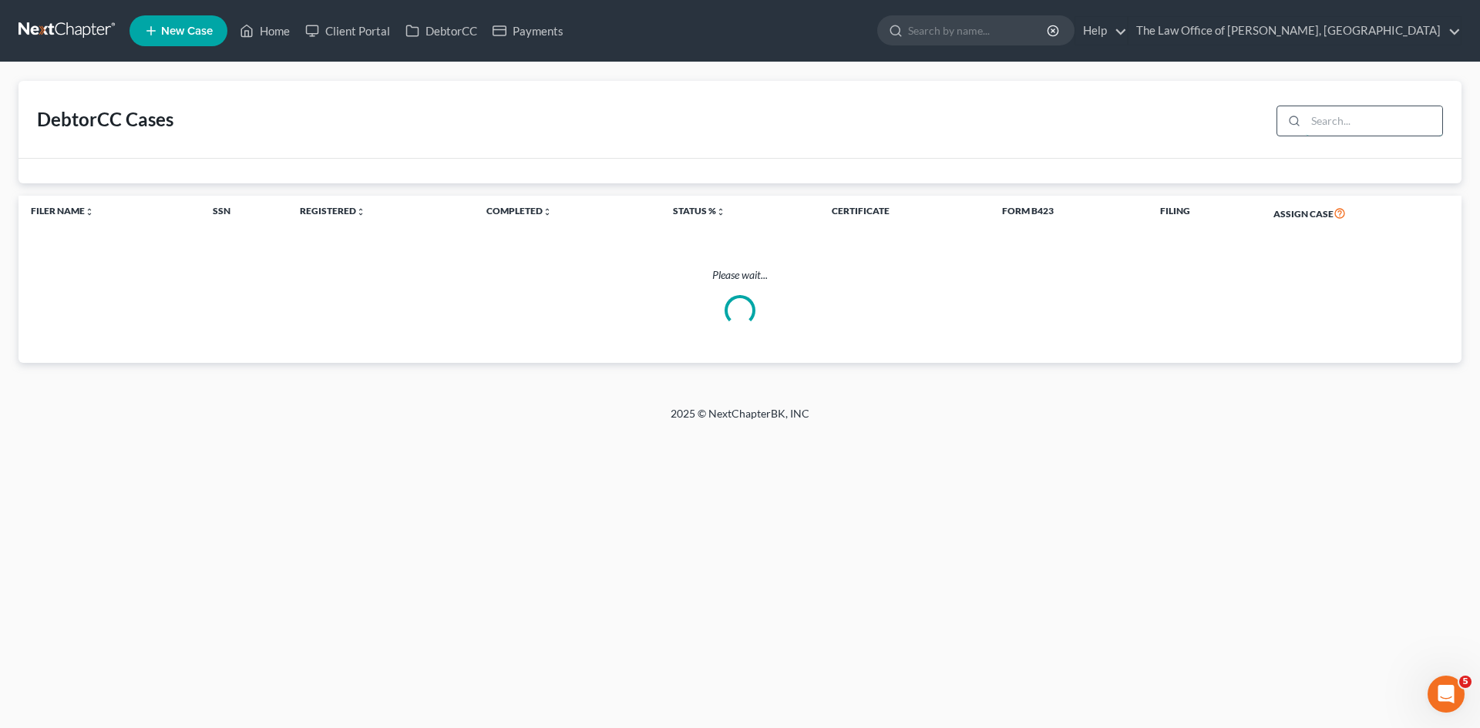
click at [1330, 121] on input "search" at bounding box center [1374, 120] width 136 height 29
type input "dimas"
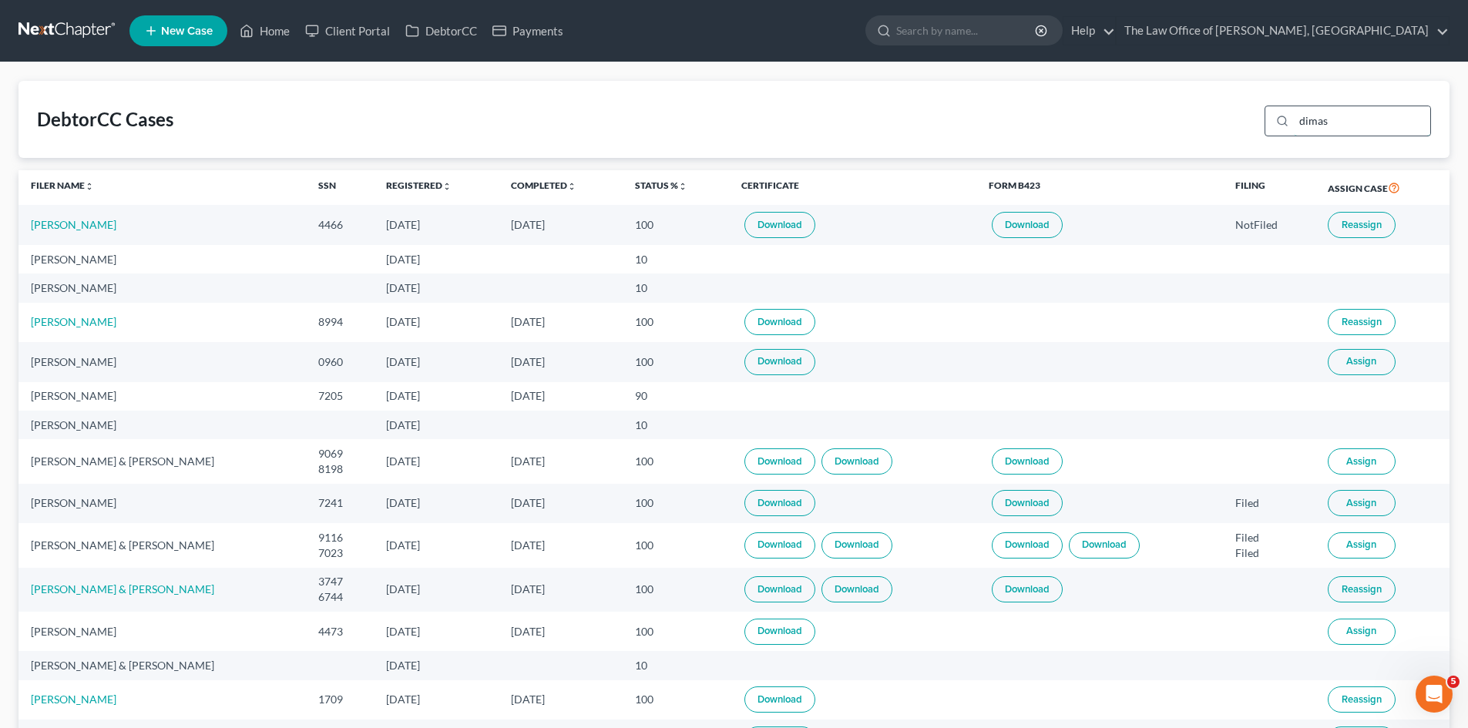
click at [1384, 124] on input "dimas" at bounding box center [1362, 120] width 136 height 29
click at [266, 21] on link "Home" at bounding box center [265, 31] width 66 height 28
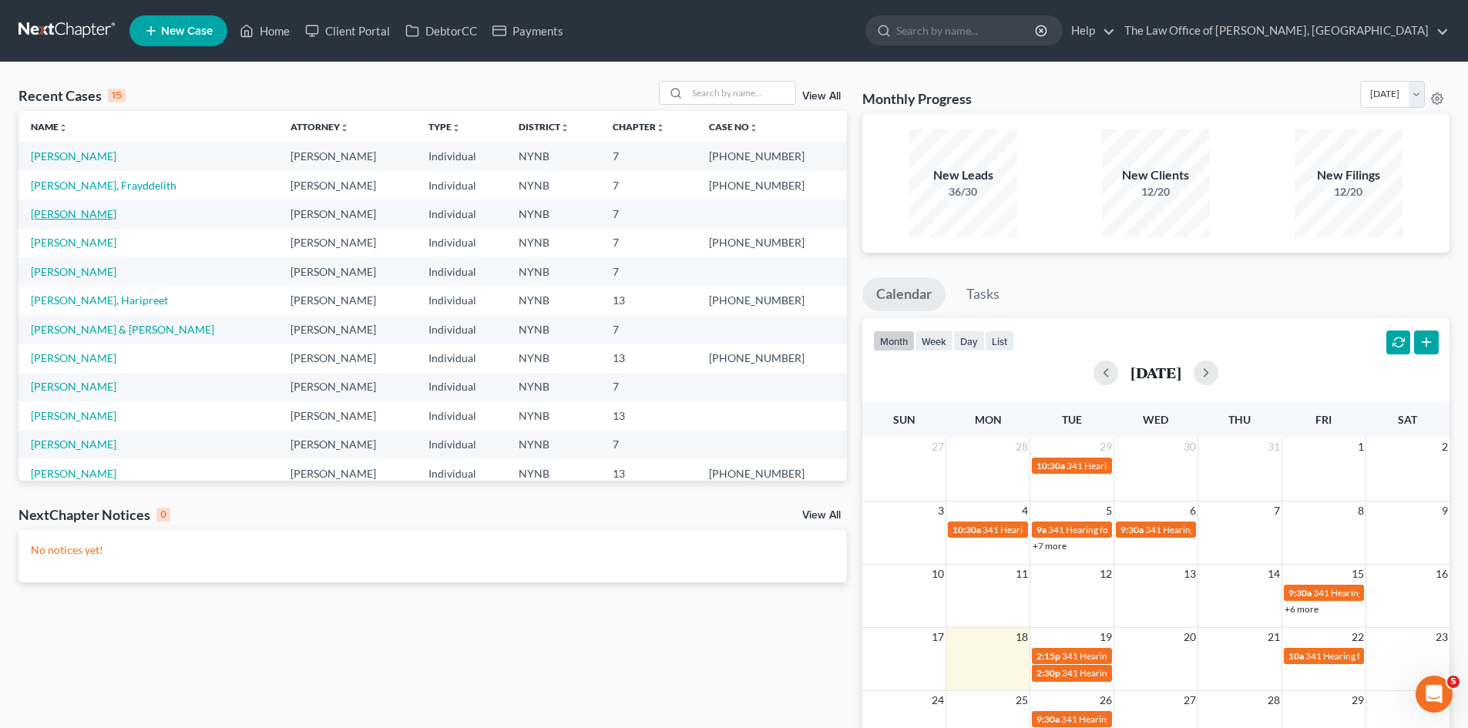
click at [82, 208] on link "[PERSON_NAME]" at bounding box center [74, 213] width 86 height 13
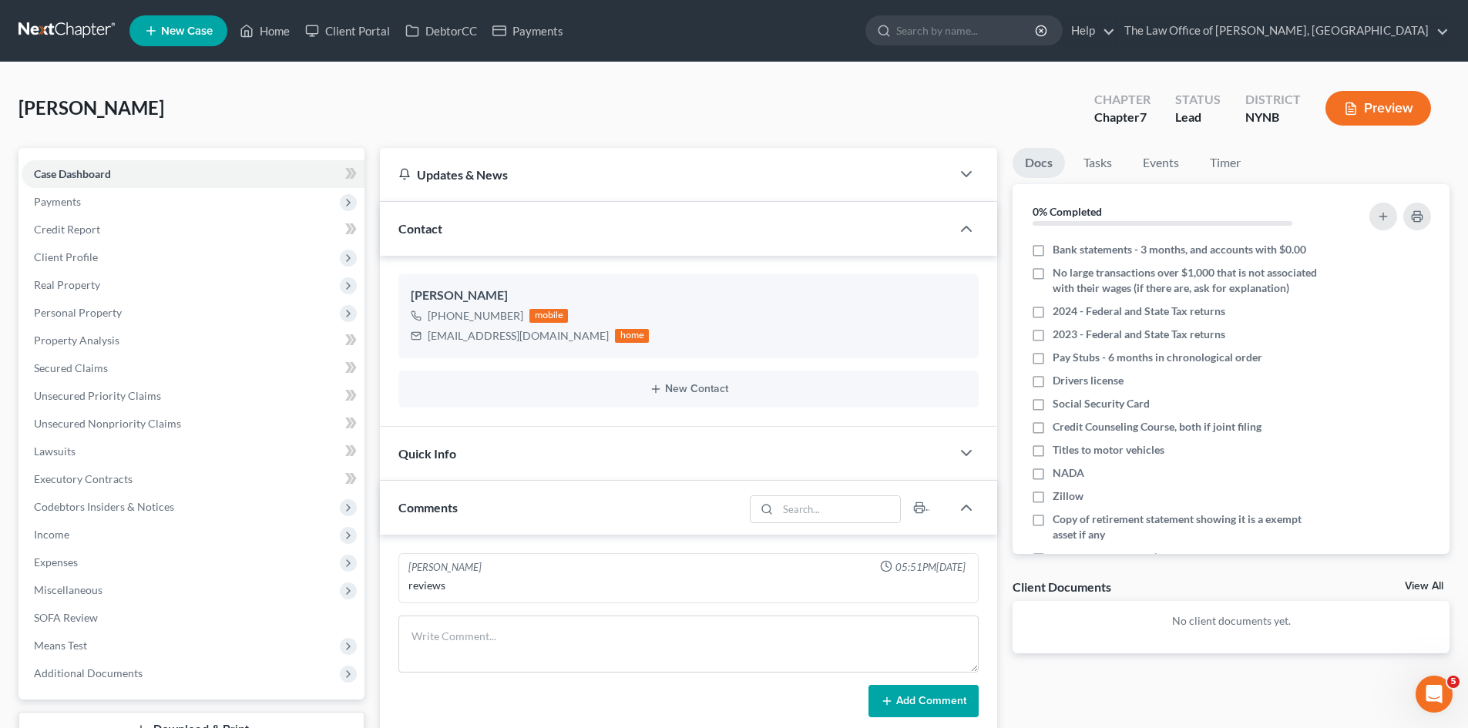
click at [355, 15] on ul "New Case Home Client Portal DebtorCC Payments - No Result - See all results Or …" at bounding box center [789, 31] width 1320 height 40
click at [356, 31] on link "Client Portal" at bounding box center [347, 31] width 100 height 28
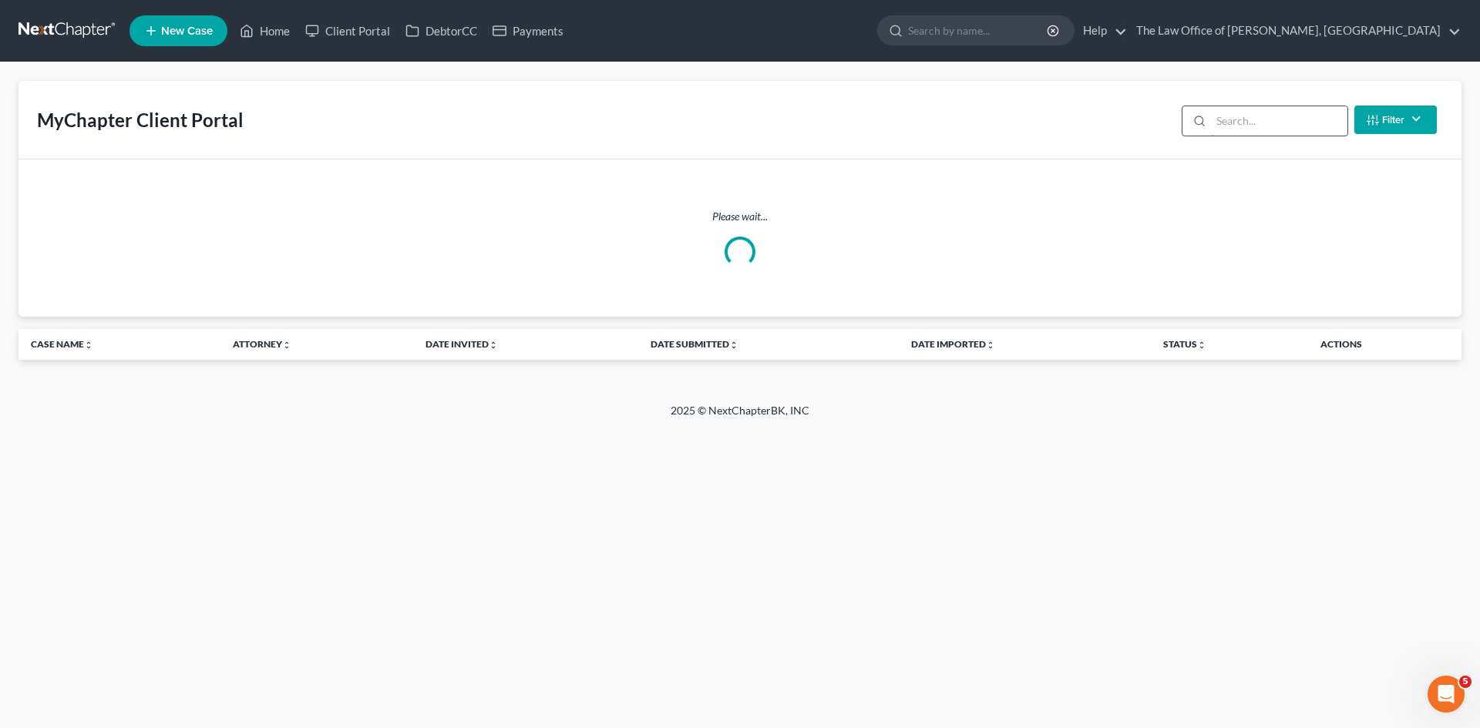
click at [1275, 123] on input "search" at bounding box center [1279, 120] width 136 height 29
click at [1251, 119] on input "search" at bounding box center [1279, 120] width 136 height 29
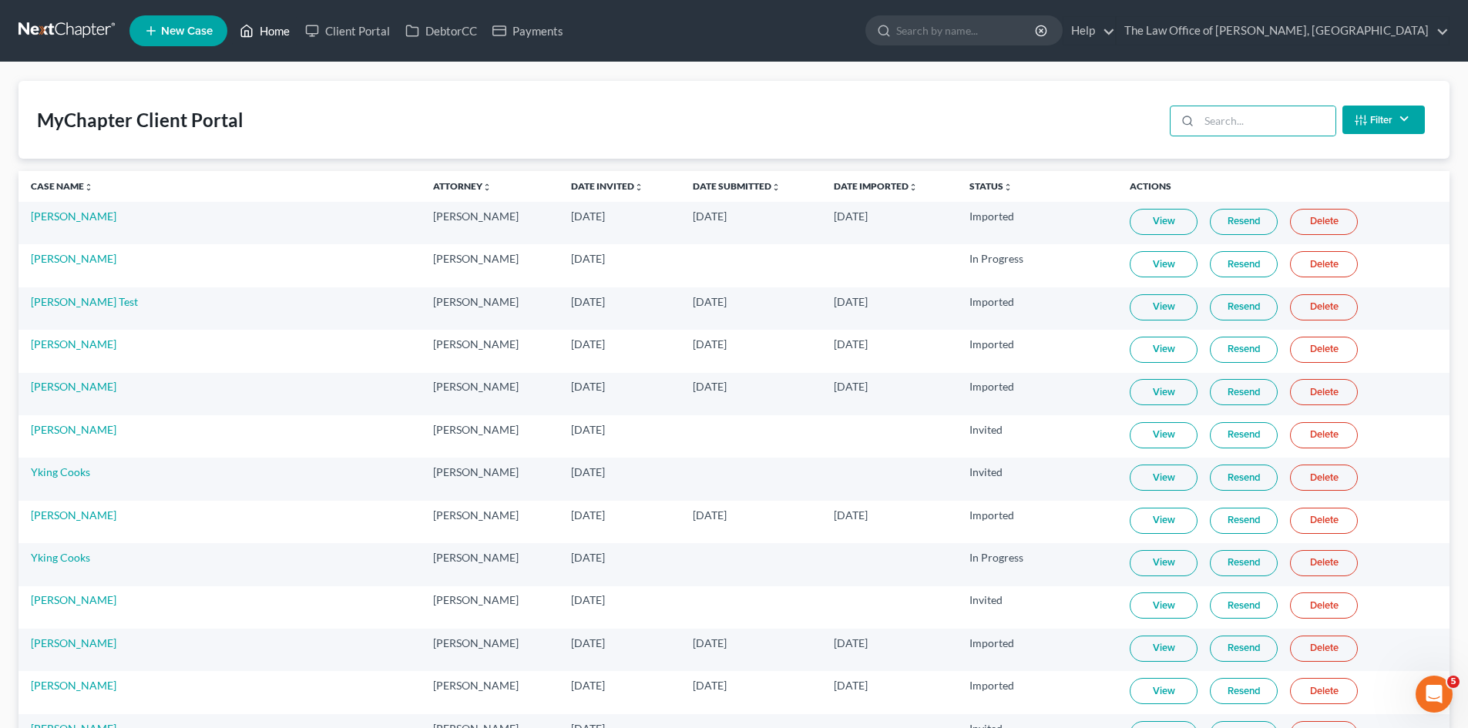
click at [270, 33] on link "Home" at bounding box center [265, 31] width 66 height 28
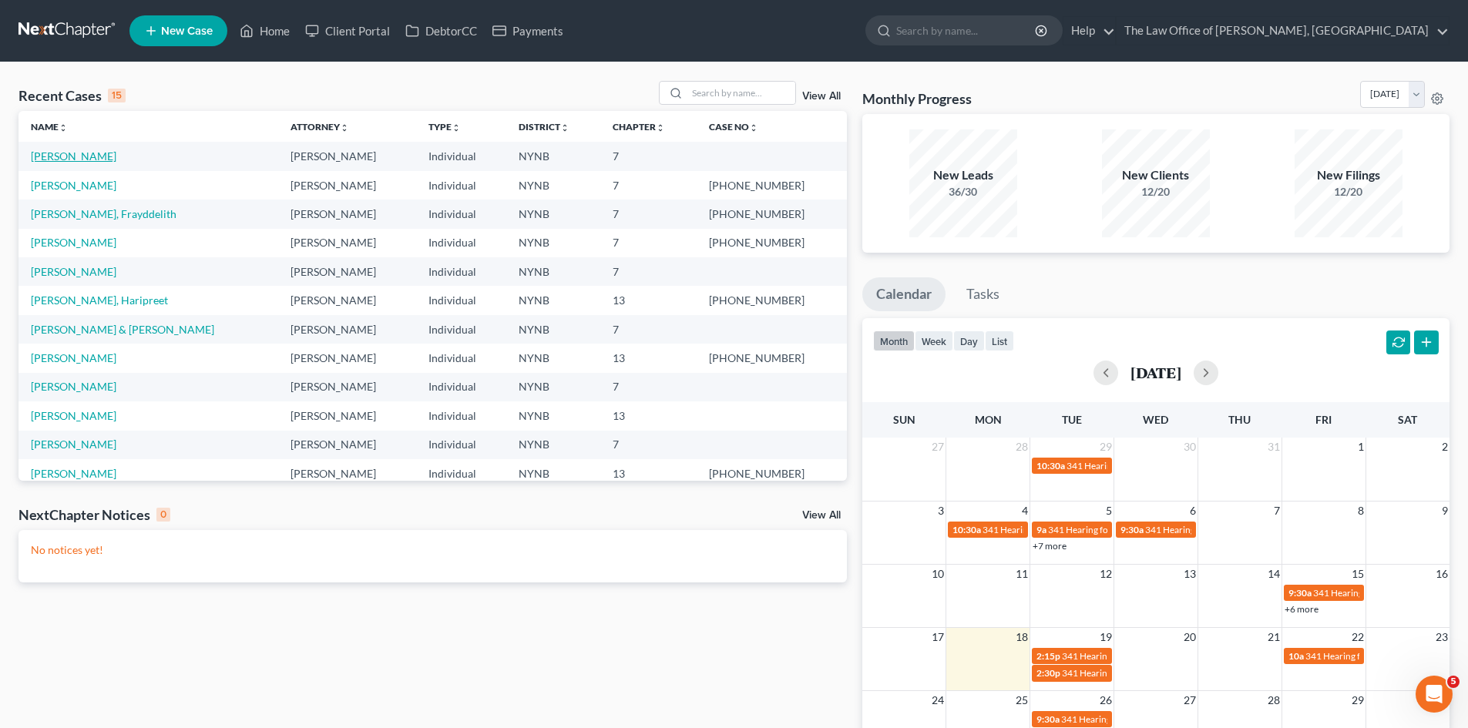
click at [81, 156] on link "[PERSON_NAME]" at bounding box center [74, 156] width 86 height 13
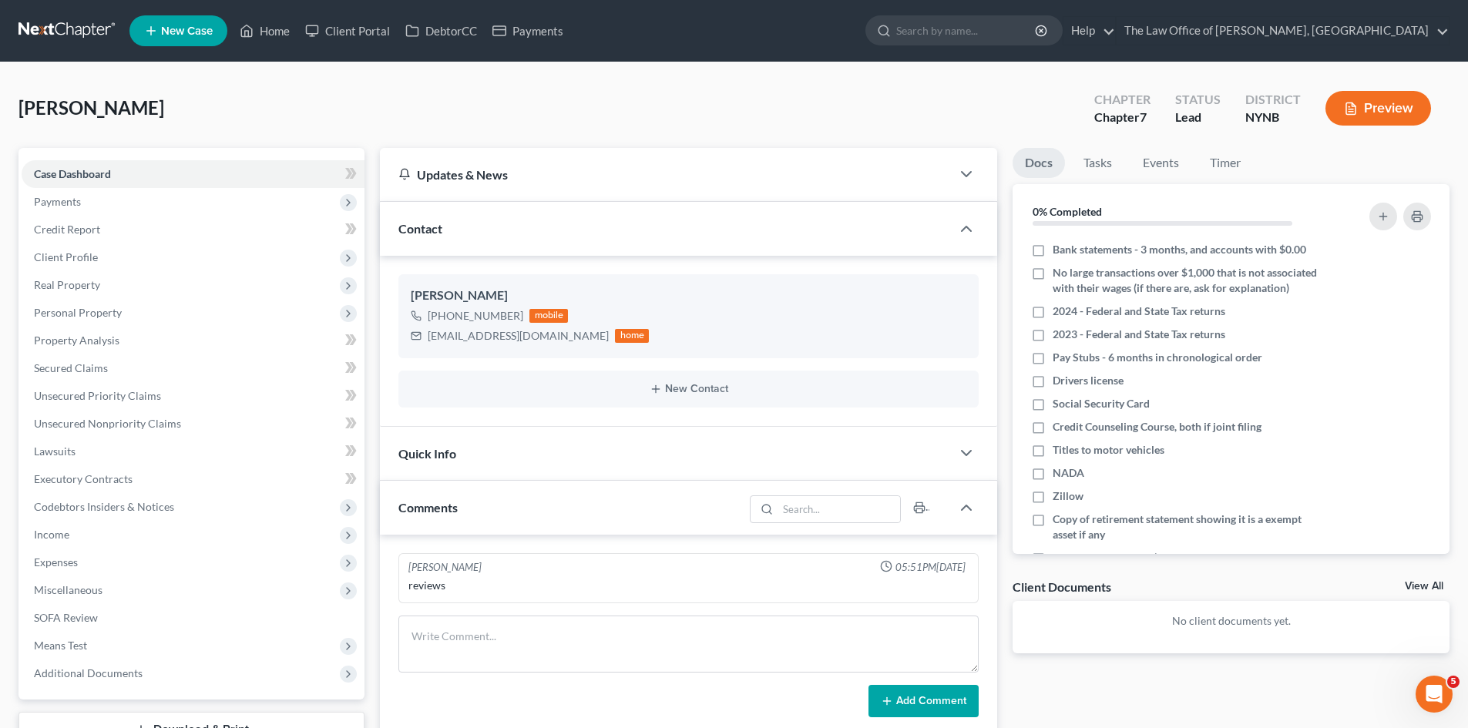
scroll to position [731, 0]
click at [1423, 587] on link "View All" at bounding box center [1424, 586] width 39 height 11
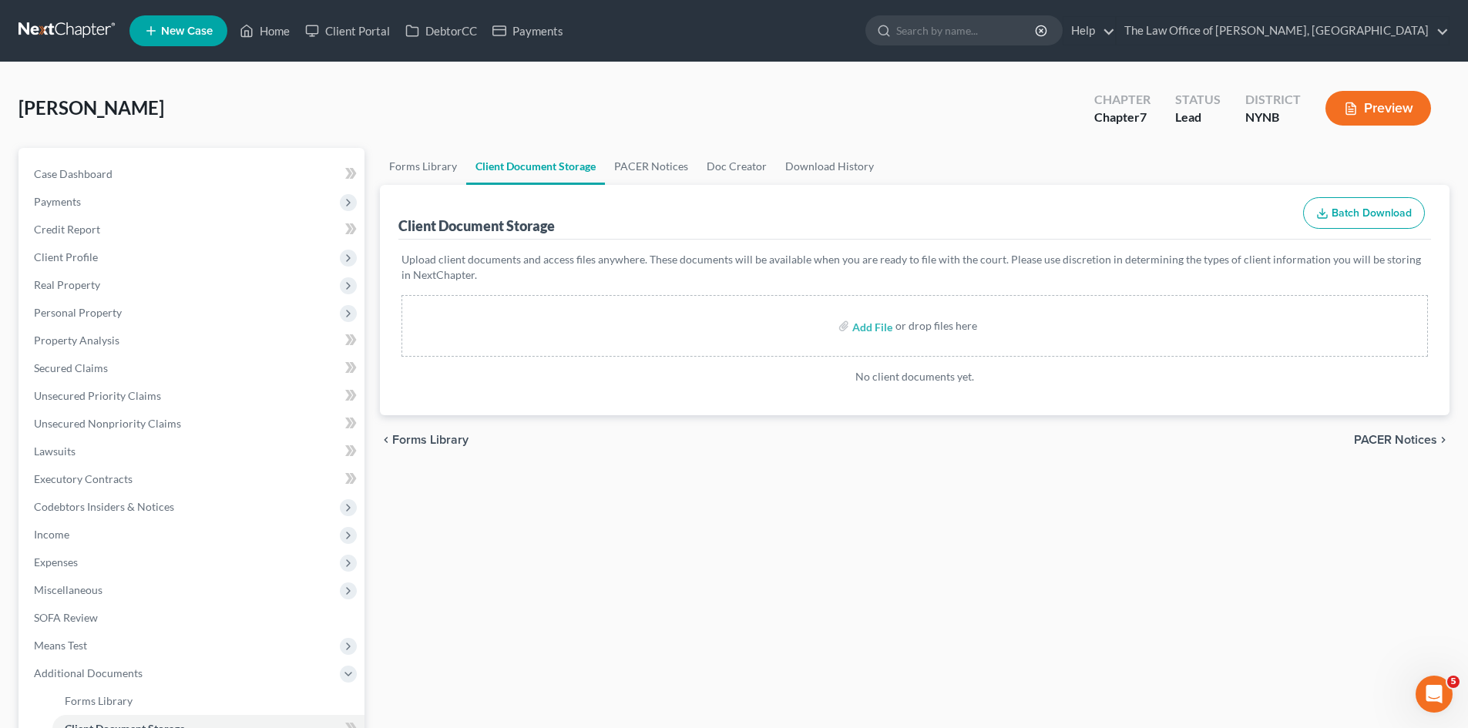
click at [93, 49] on nav "Home New Case Client Portal DebtorCC Payments The Law Office of [PERSON_NAME], …" at bounding box center [734, 31] width 1468 height 62
click at [104, 47] on nav "Home New Case Client Portal DebtorCC Payments The Law Office of [PERSON_NAME], …" at bounding box center [734, 31] width 1468 height 62
click at [271, 96] on div "[PERSON_NAME] Upgraded Chapter Chapter 7 Status Lead District NYNB Preview" at bounding box center [733, 114] width 1431 height 67
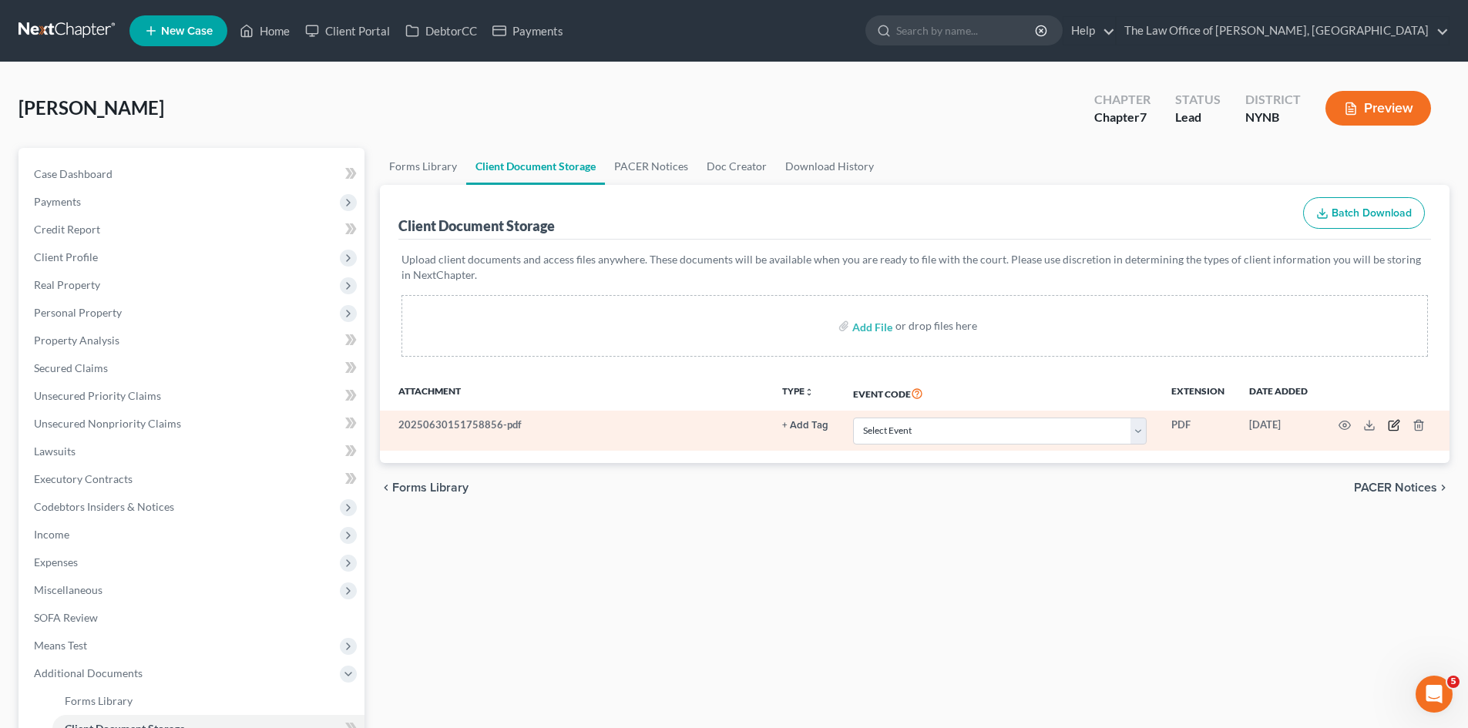
click at [1390, 425] on icon "button" at bounding box center [1394, 425] width 12 height 12
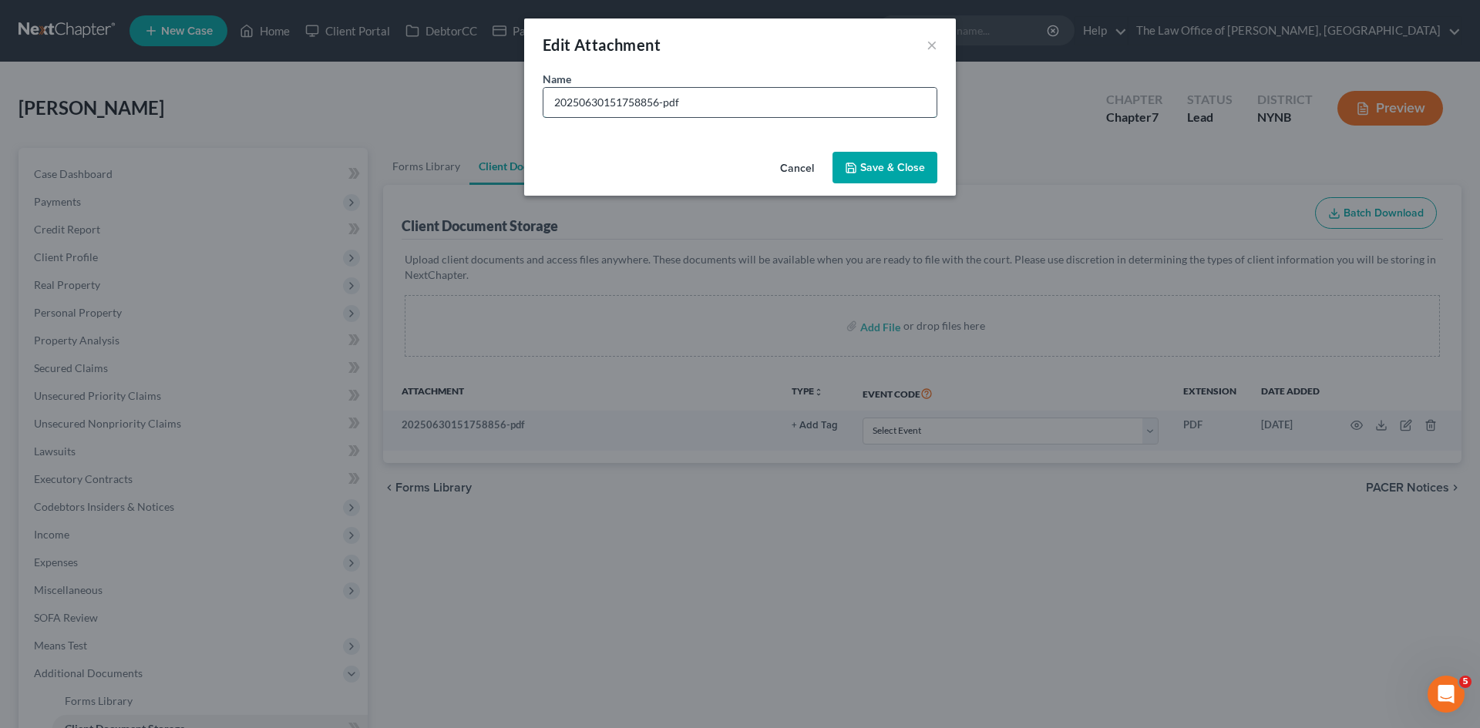
click at [613, 110] on input "20250630151758856-pdf" at bounding box center [739, 102] width 393 height 29
type input "Bank Statements"
click at [864, 168] on span "Save & Close" at bounding box center [892, 167] width 65 height 13
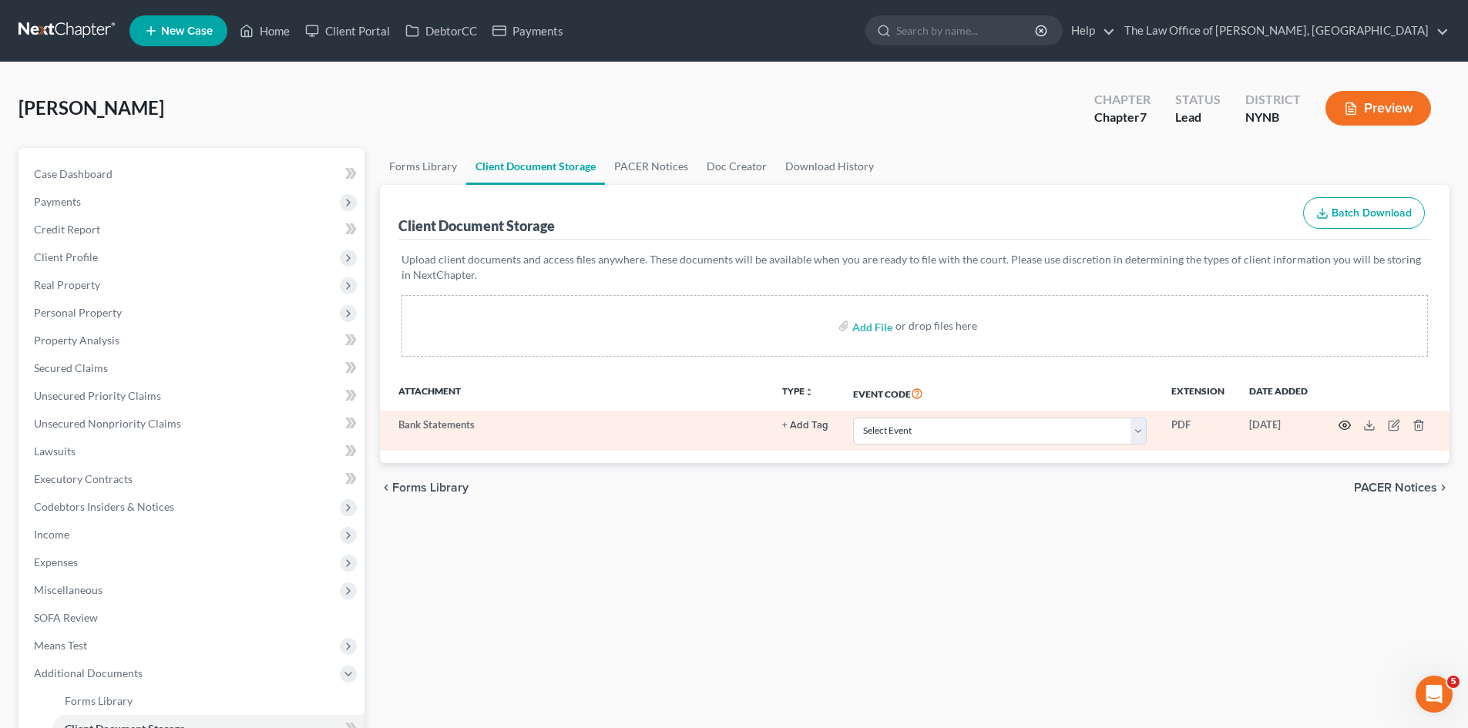
click at [1348, 422] on icon "button" at bounding box center [1345, 425] width 12 height 12
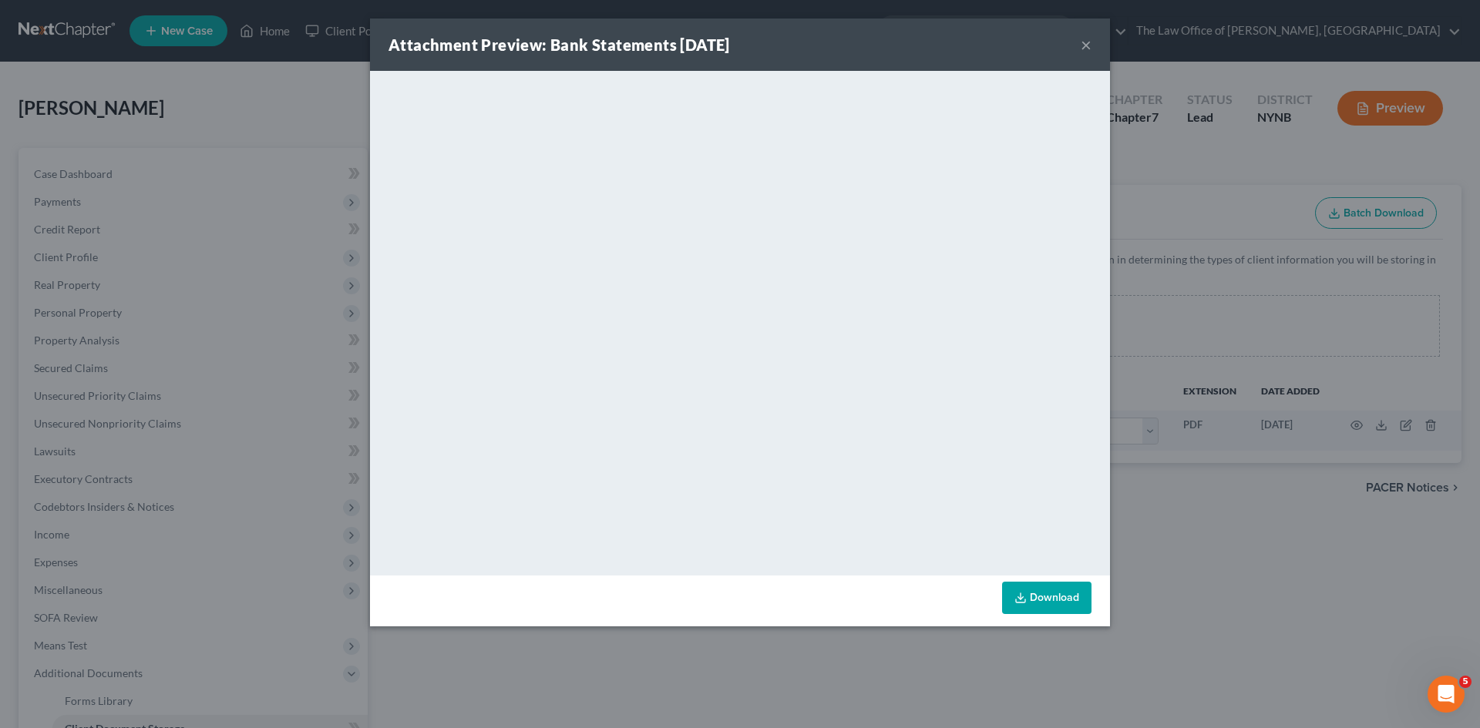
click at [1211, 230] on div "Attachment Preview: Bank Statements [DATE] × <object ng-attr-data='[URL][DOMAIN…" at bounding box center [740, 364] width 1480 height 728
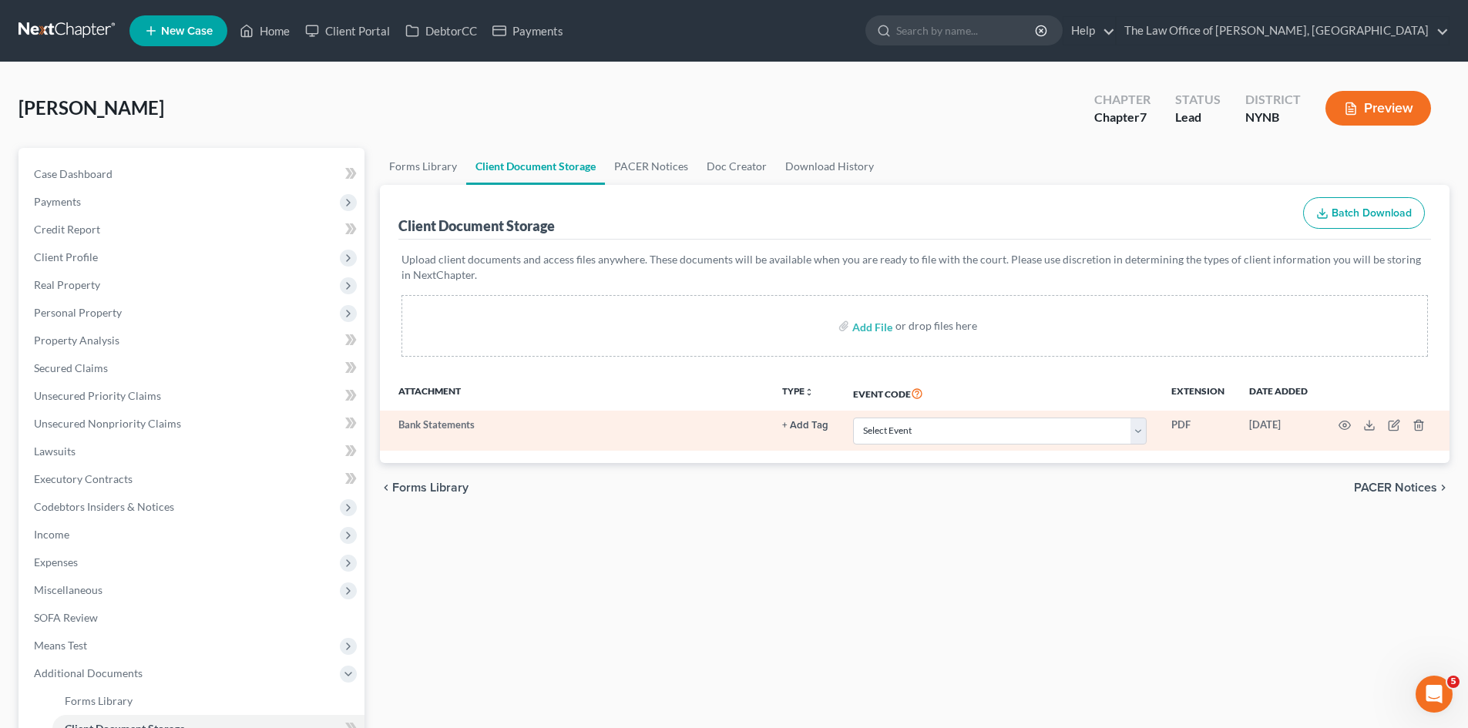
click at [1352, 425] on td at bounding box center [1384, 431] width 129 height 40
click at [1348, 423] on icon "button" at bounding box center [1346, 426] width 12 height 8
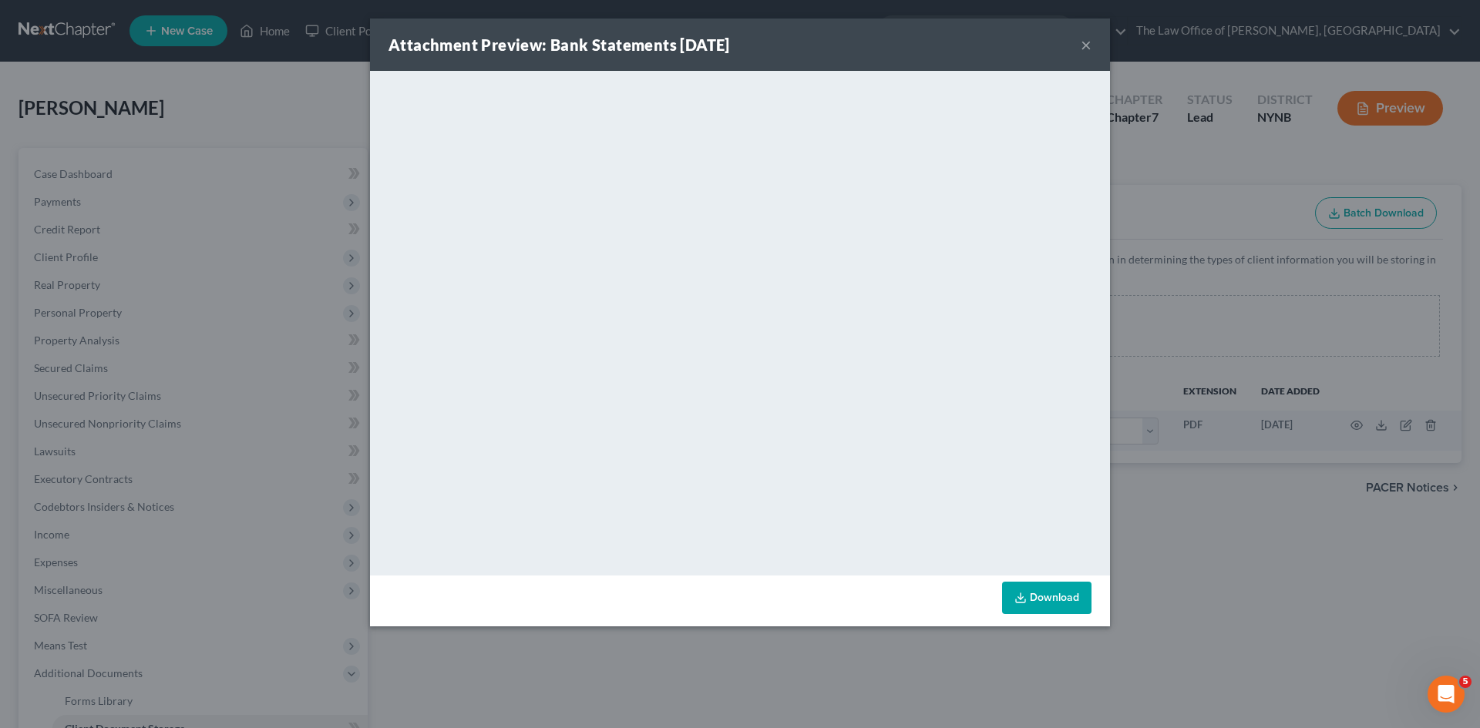
click at [1087, 51] on button "×" at bounding box center [1086, 44] width 11 height 18
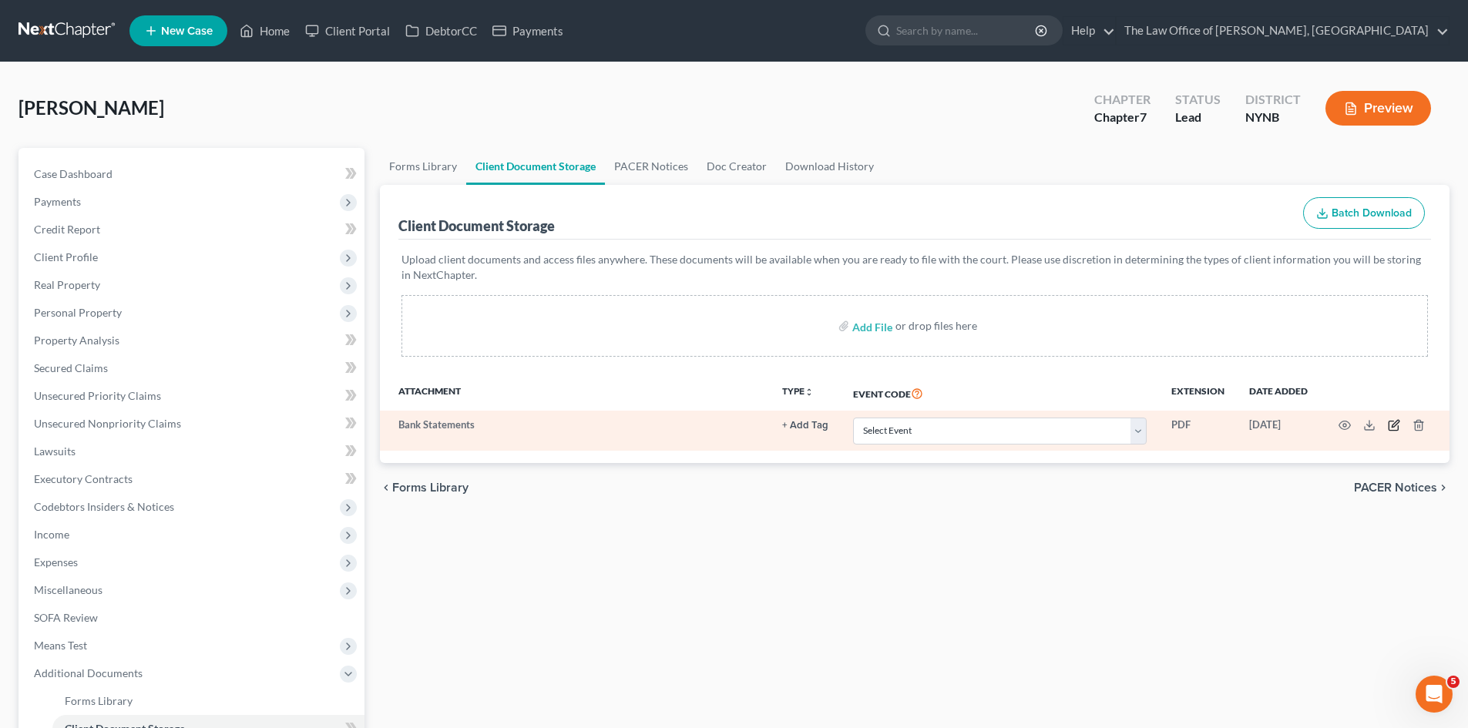
click at [1393, 422] on icon "button" at bounding box center [1394, 425] width 12 height 12
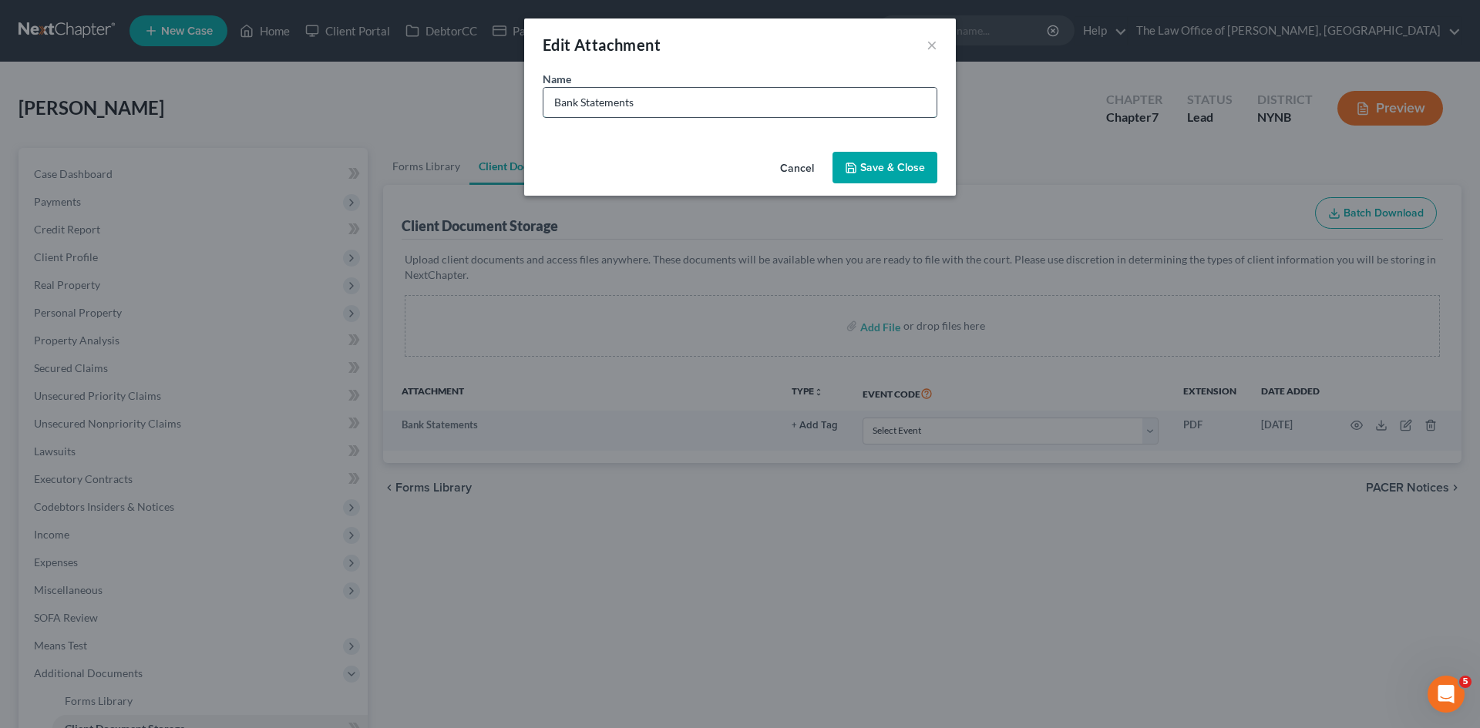
click at [691, 103] on input "Bank Statements" at bounding box center [739, 102] width 393 height 29
type input "Bank Statements Apr-May"
click at [862, 164] on span "Save & Close" at bounding box center [892, 167] width 65 height 13
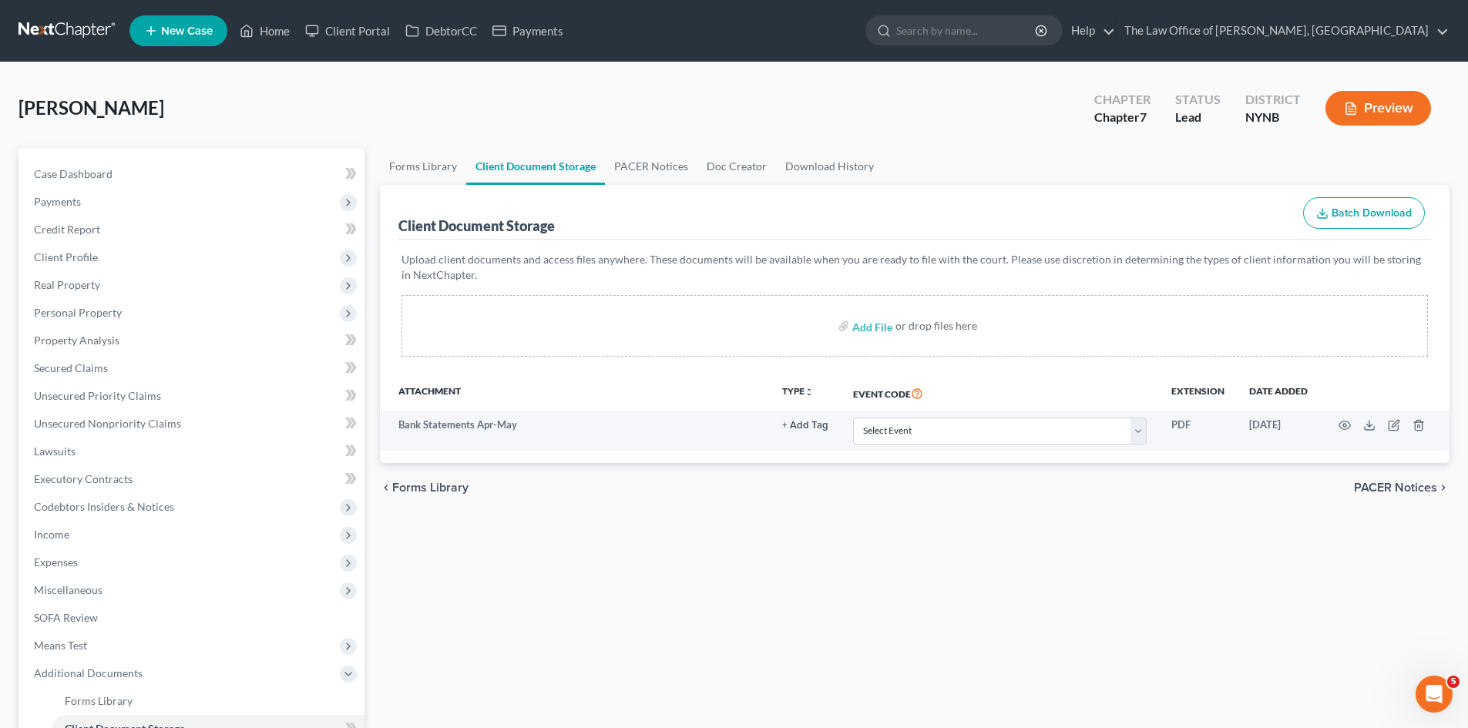
click at [377, 87] on div "[PERSON_NAME] Upgraded Chapter Chapter 7 Status Lead District NYNB Preview" at bounding box center [733, 114] width 1431 height 67
click at [437, 30] on link "DebtorCC" at bounding box center [441, 31] width 87 height 28
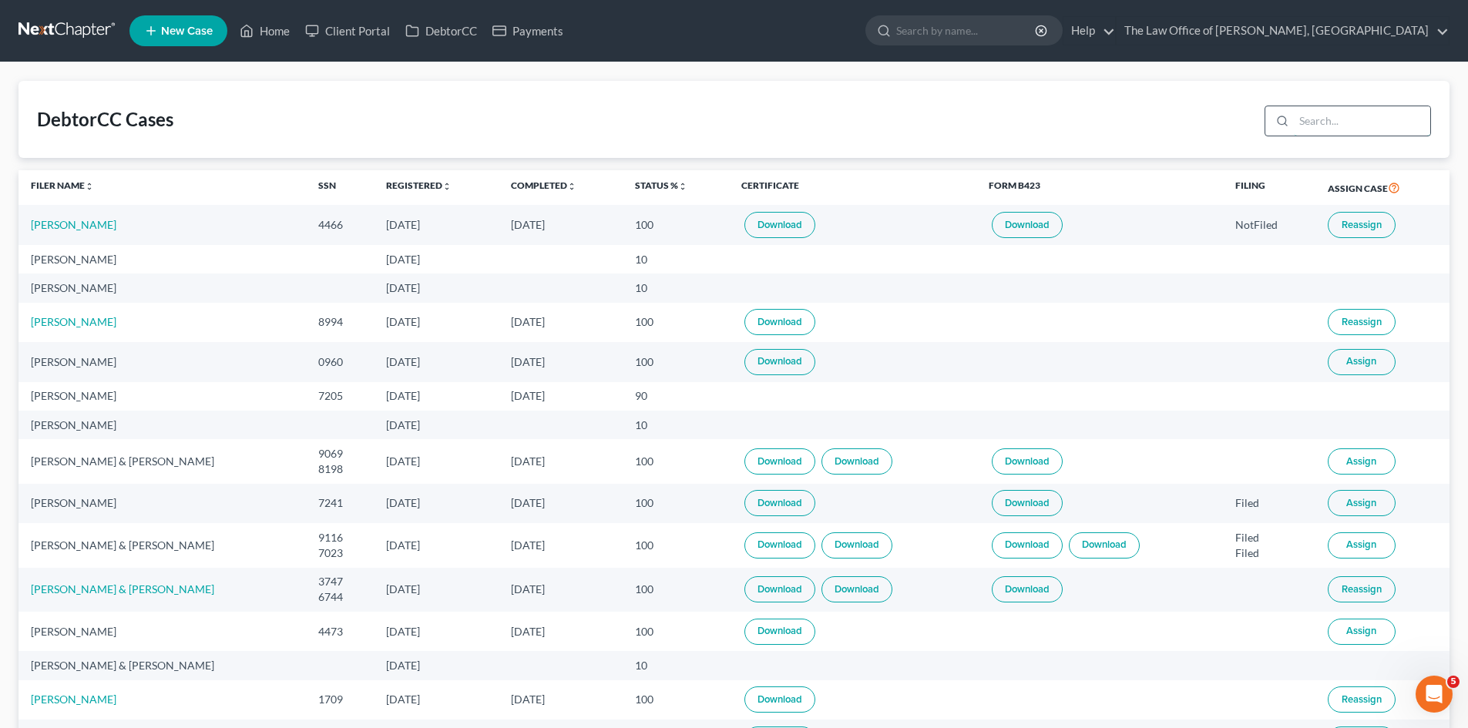
click at [1316, 127] on input "search" at bounding box center [1362, 120] width 136 height 29
type input "gibbon"
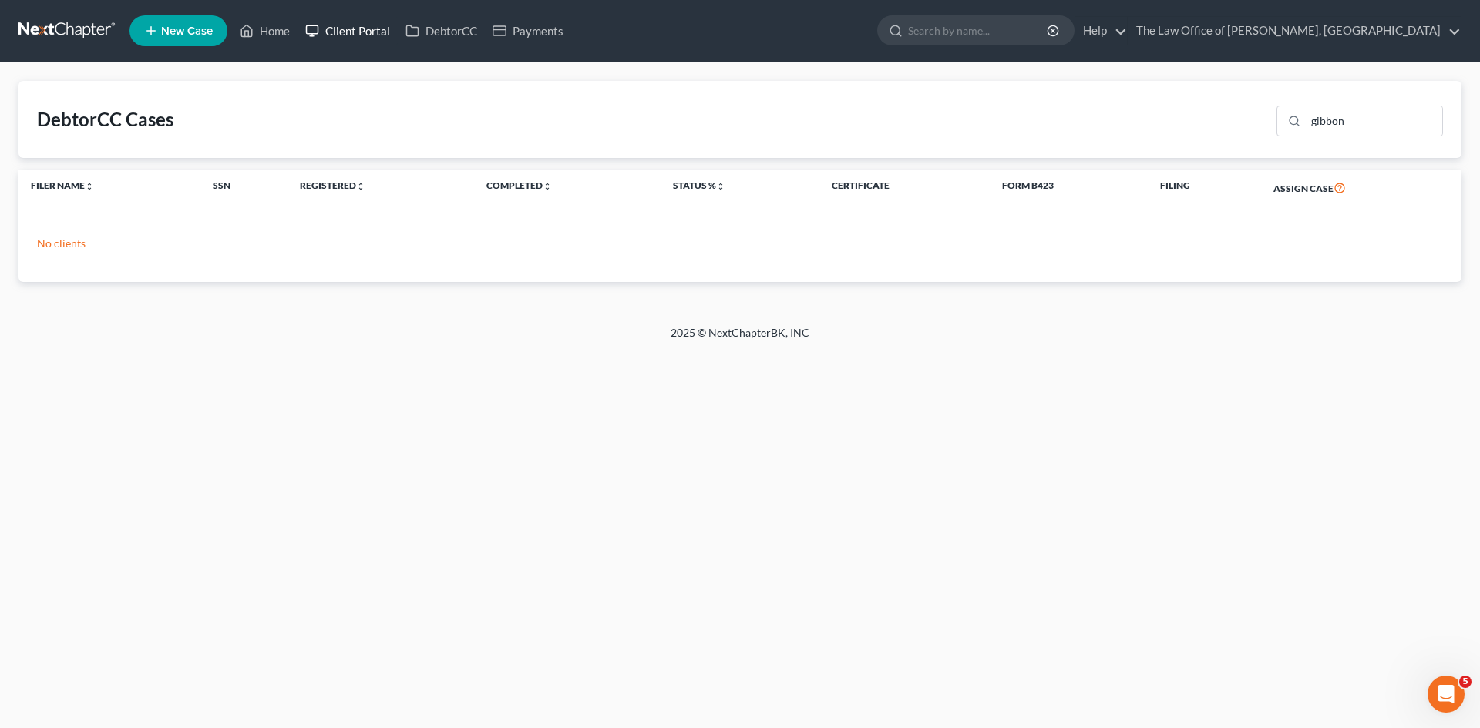
click at [364, 27] on link "Client Portal" at bounding box center [347, 31] width 100 height 28
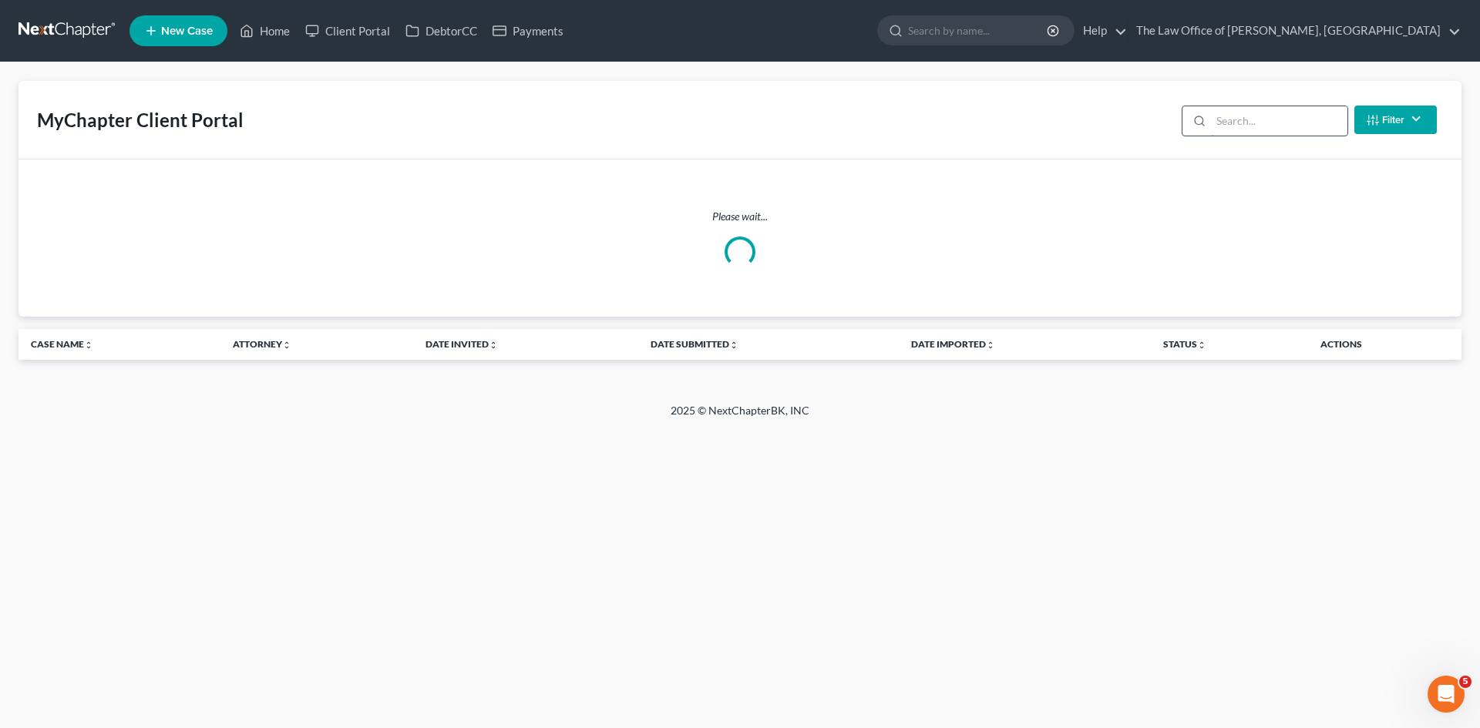
click at [1232, 111] on input "search" at bounding box center [1279, 120] width 136 height 29
click at [1238, 114] on input "search" at bounding box center [1279, 120] width 136 height 29
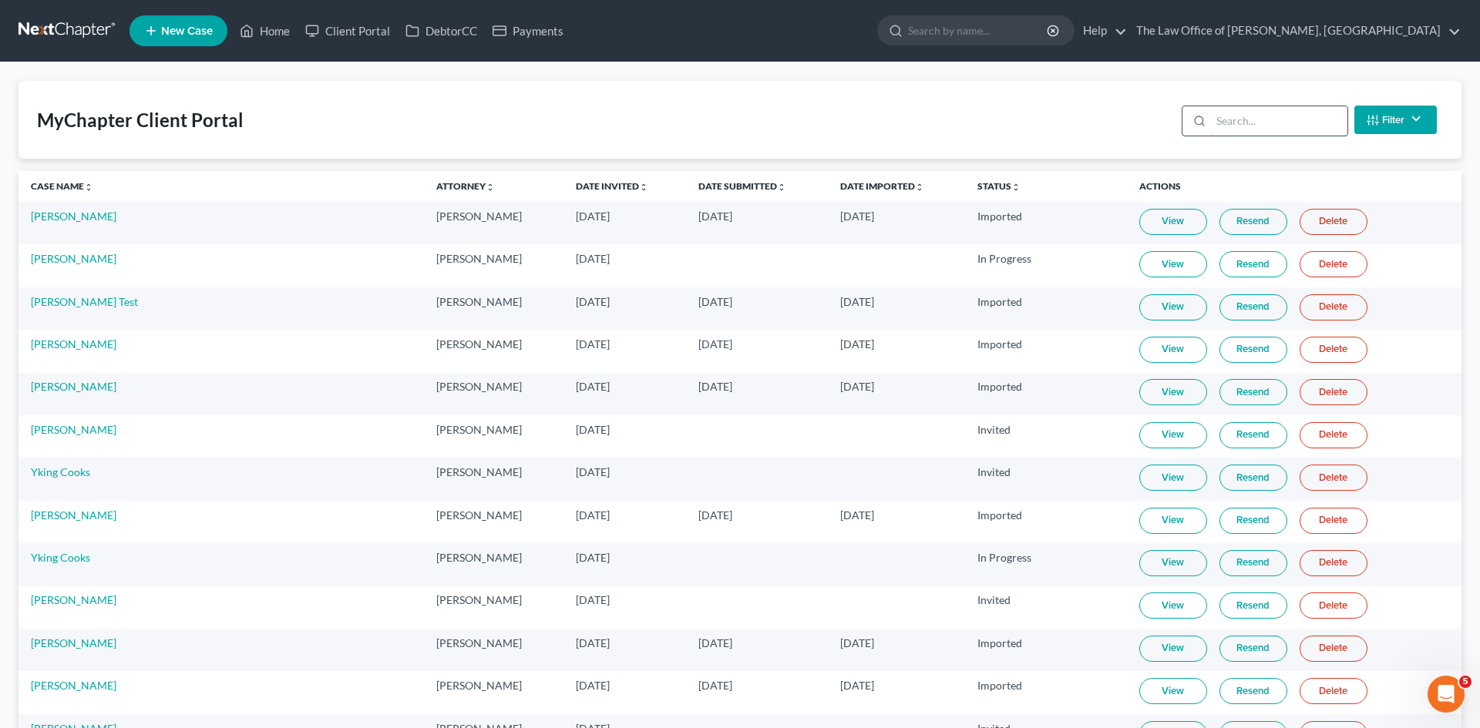
click at [1250, 123] on input "search" at bounding box center [1279, 120] width 136 height 29
